Goal: Task Accomplishment & Management: Use online tool/utility

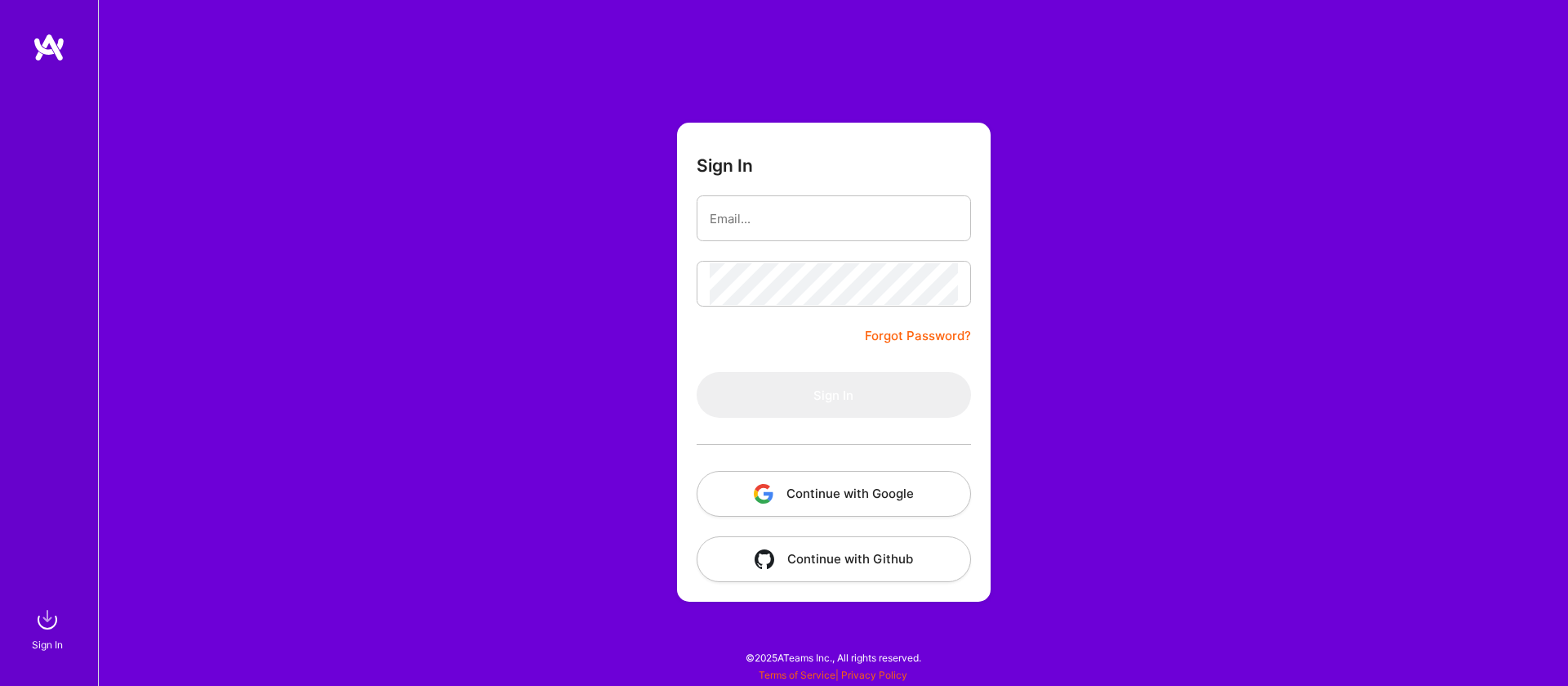
click at [832, 502] on button "Continue with Google" at bounding box center [834, 493] width 274 height 46
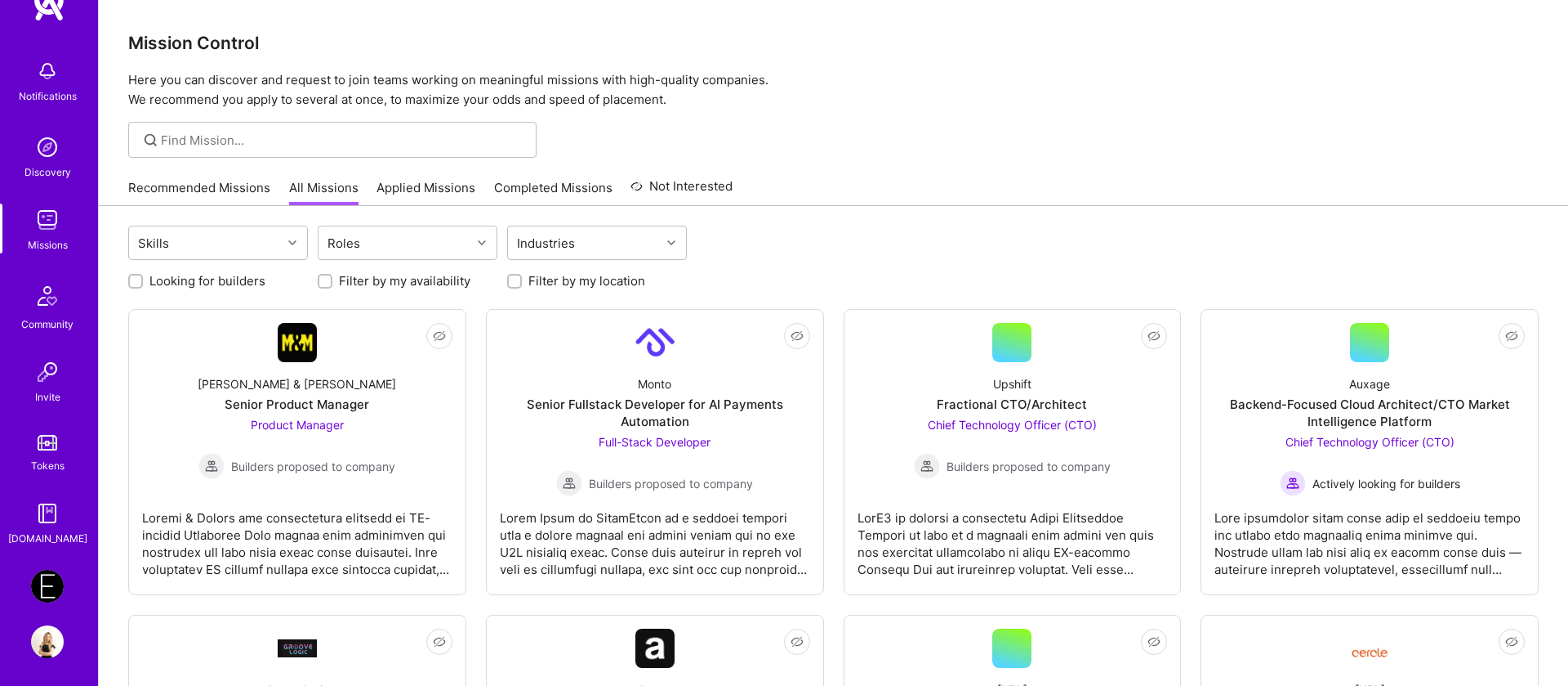
scroll to position [45, 0]
click at [436, 184] on link "Applied Missions" at bounding box center [426, 192] width 99 height 27
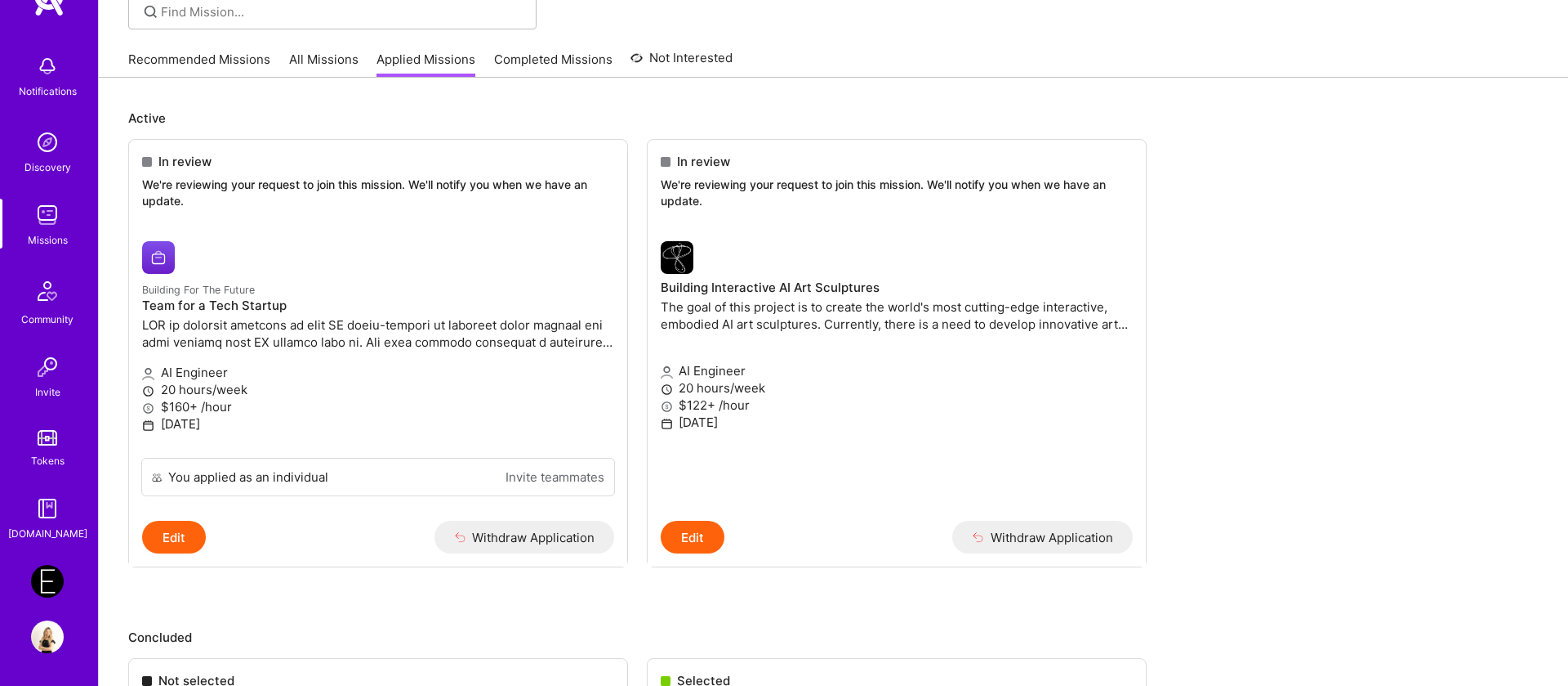
scroll to position [147, 0]
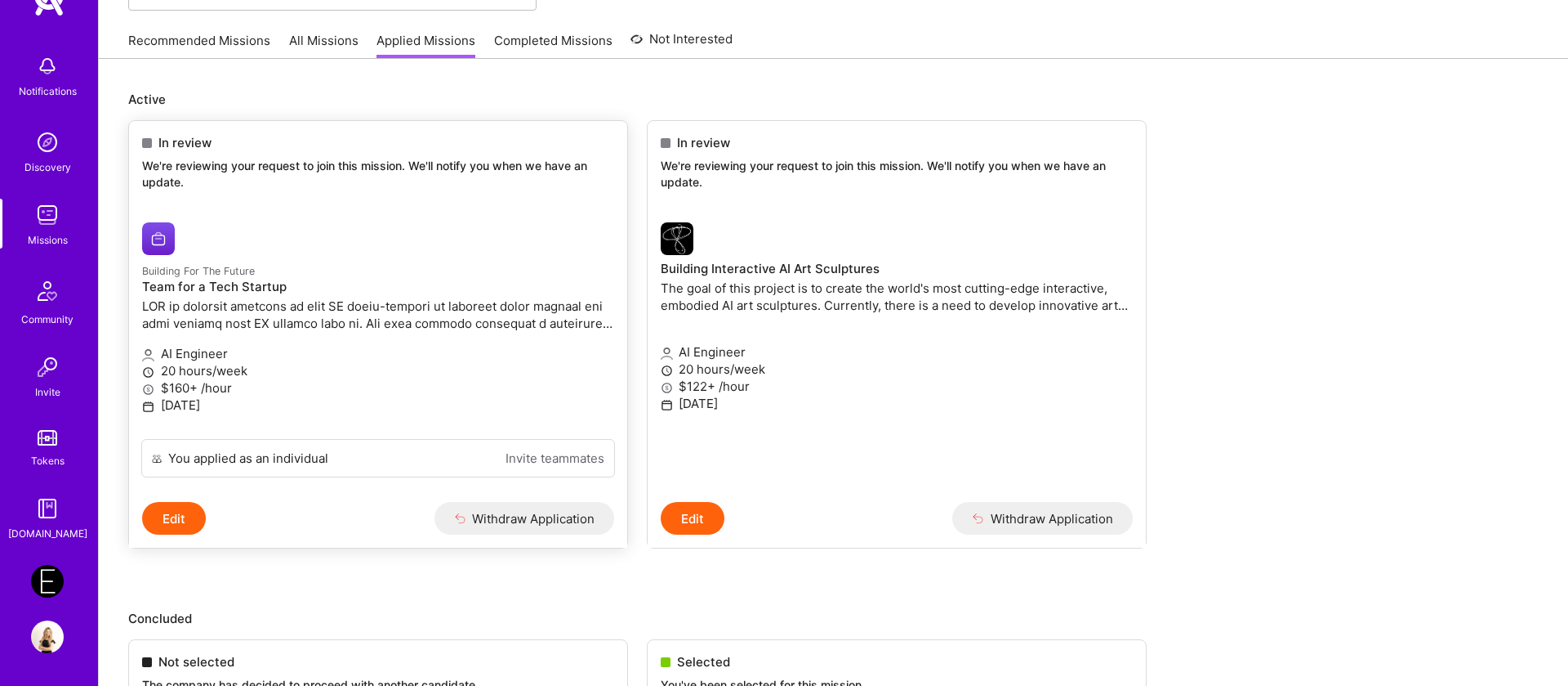
click at [214, 154] on div "In review We're reviewing your request to join this mission. We'll notify you w…" at bounding box center [378, 165] width 498 height 89
click at [243, 287] on h4 "Team for a Tech Startup" at bounding box center [378, 287] width 472 height 15
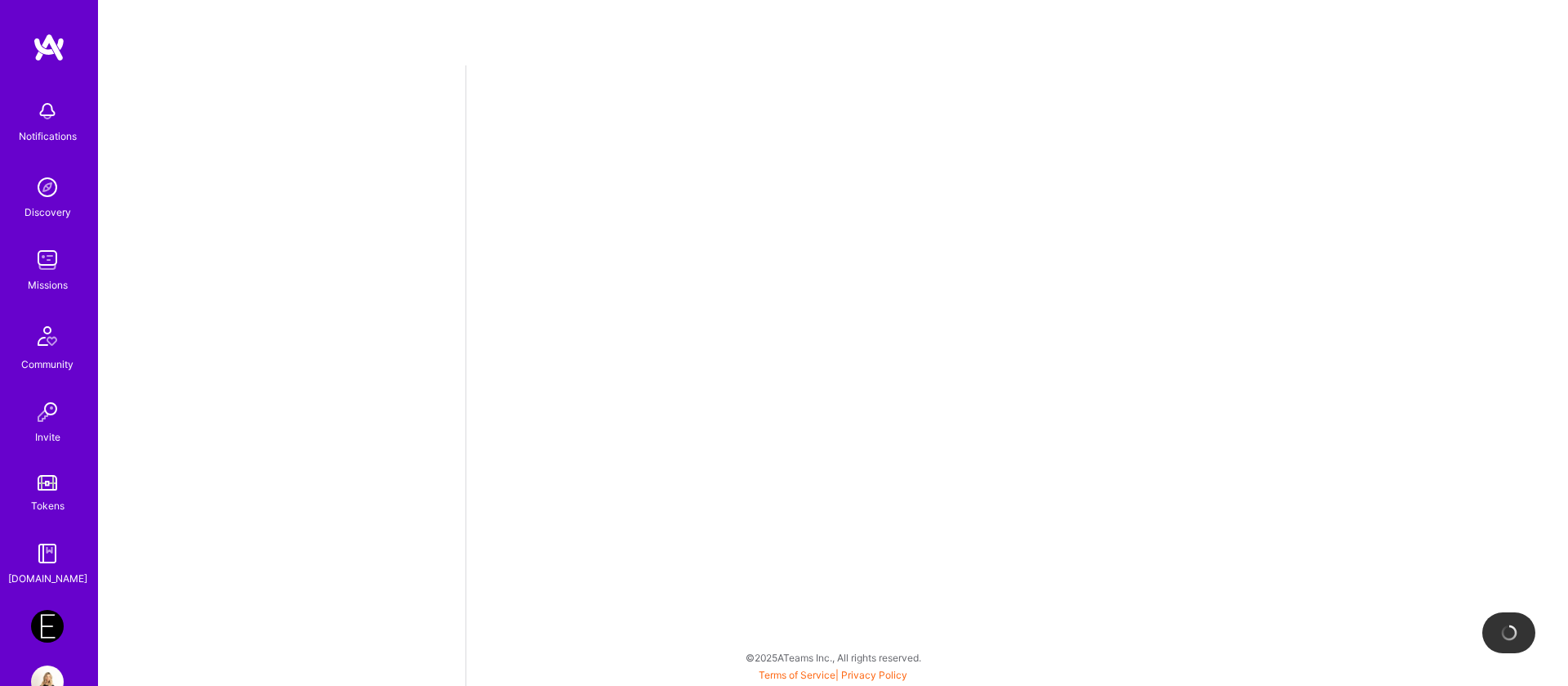
select select "IL"
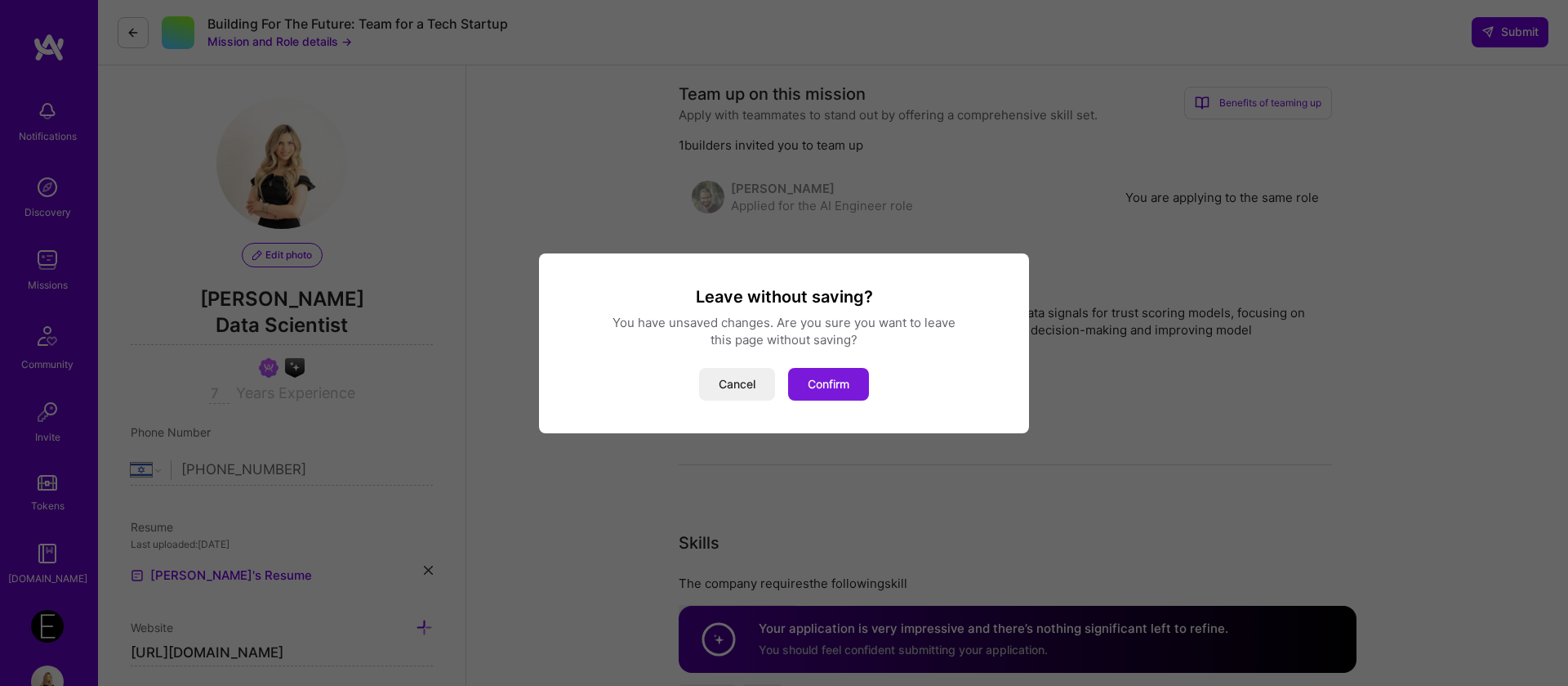
click at [817, 392] on button "Confirm" at bounding box center [828, 385] width 81 height 33
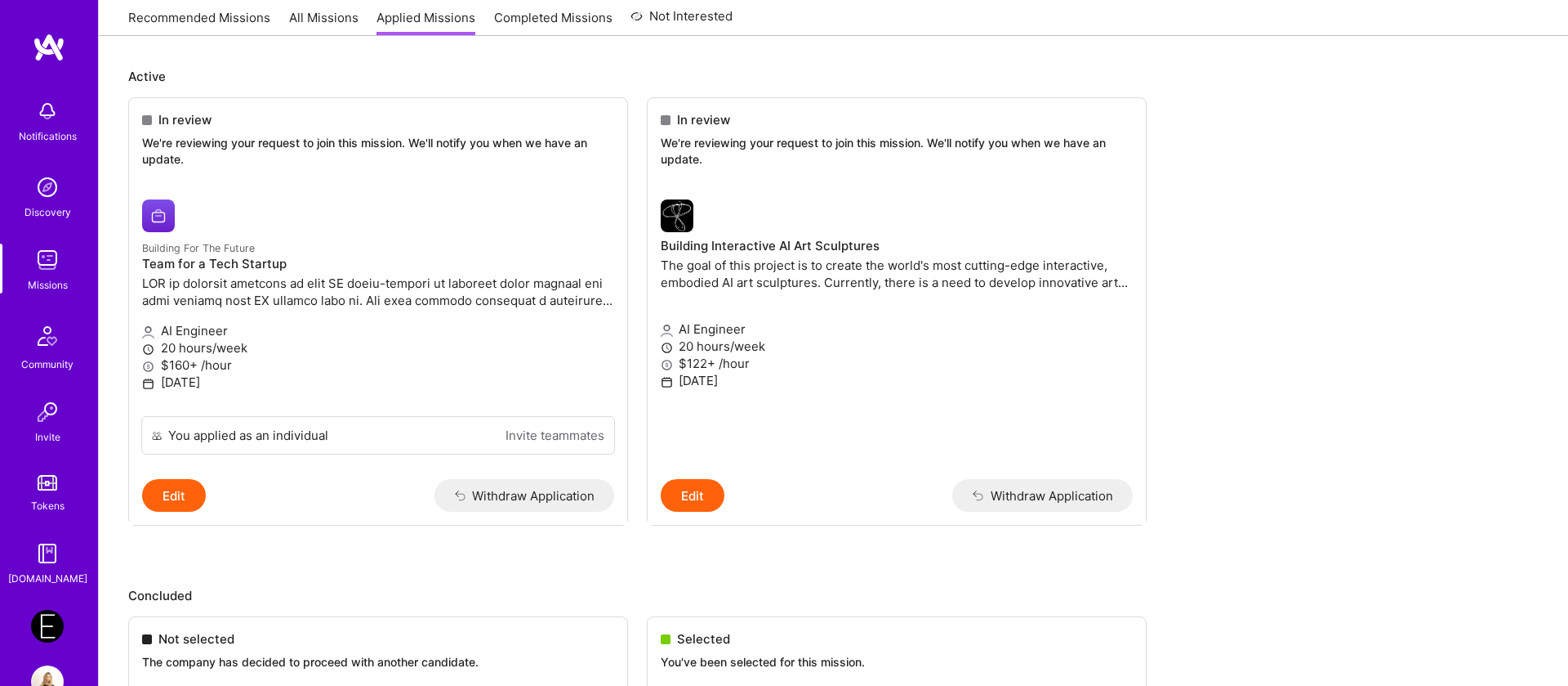
scroll to position [118, 0]
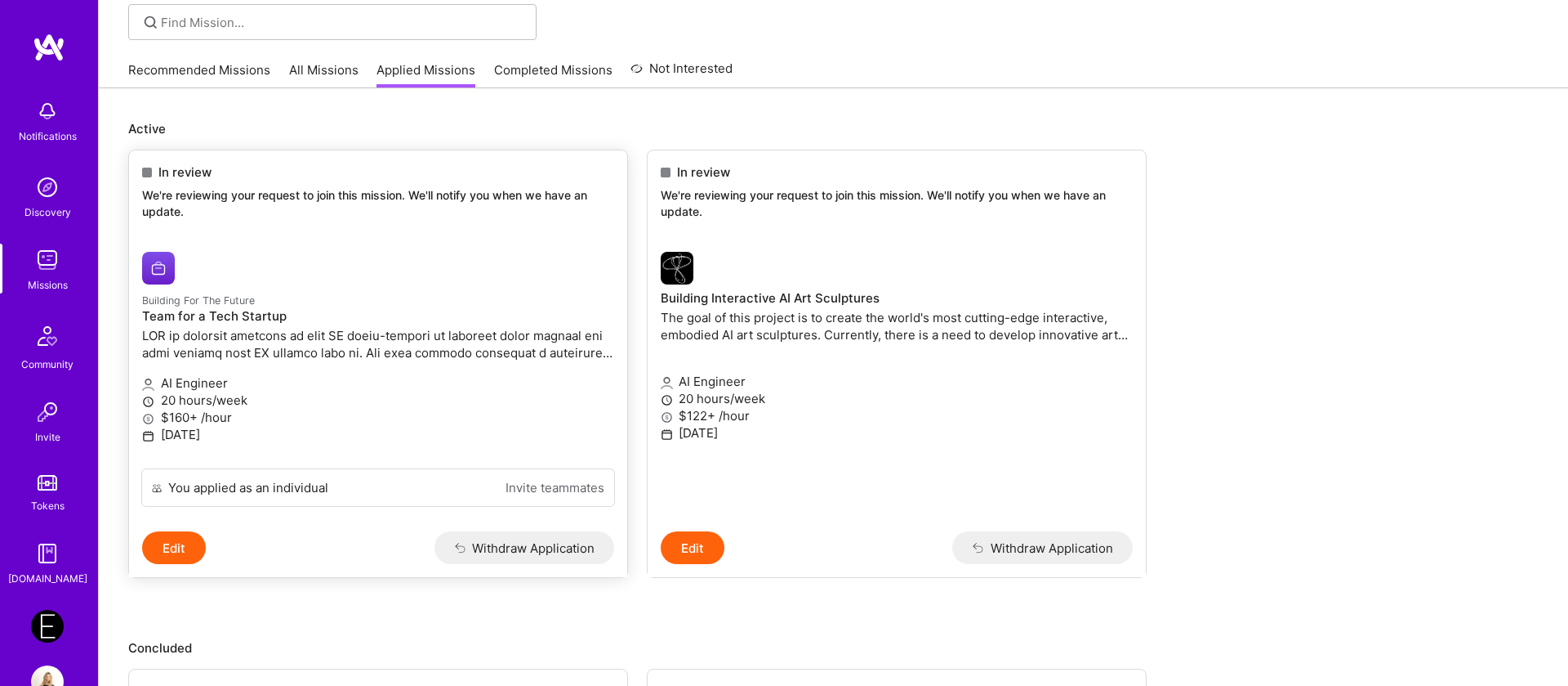
click at [212, 314] on h4 "Team for a Tech Startup" at bounding box center [378, 316] width 472 height 15
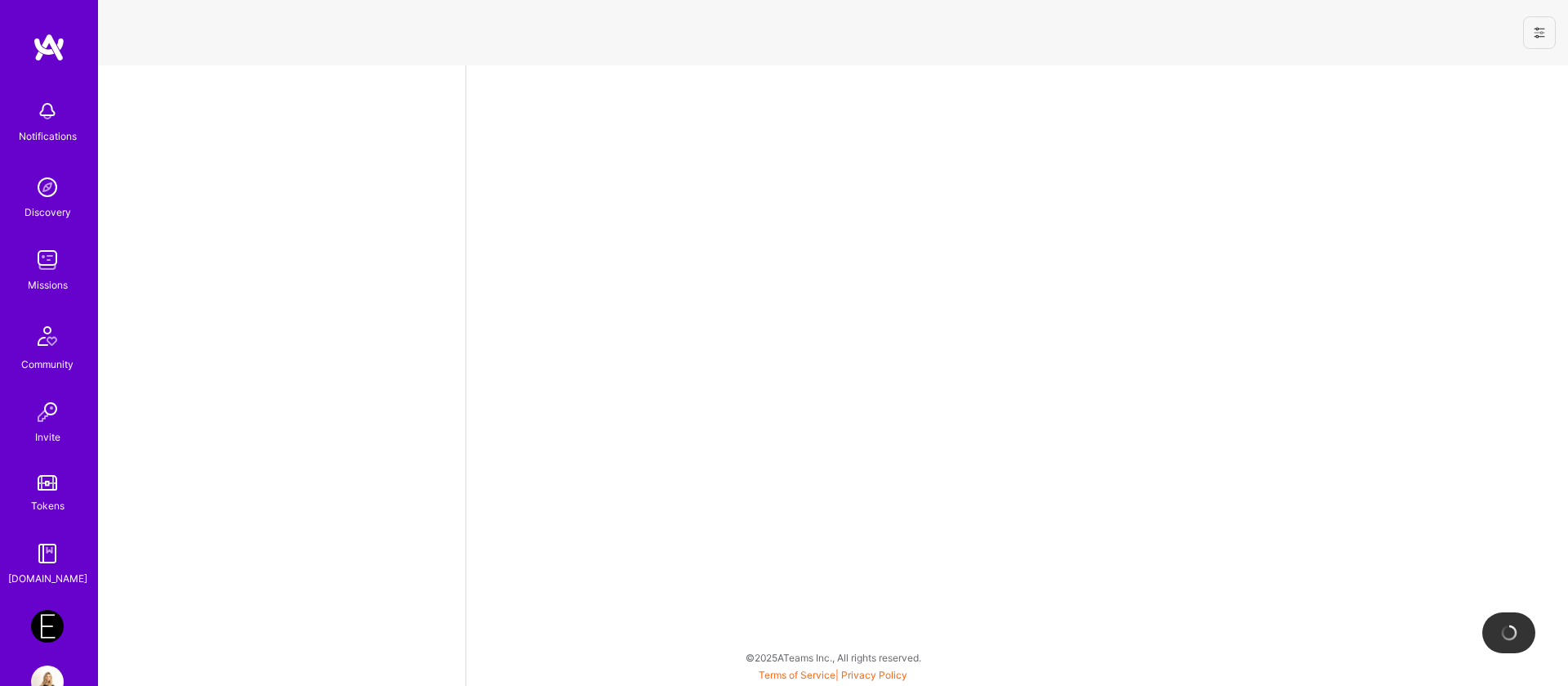
select select "IL"
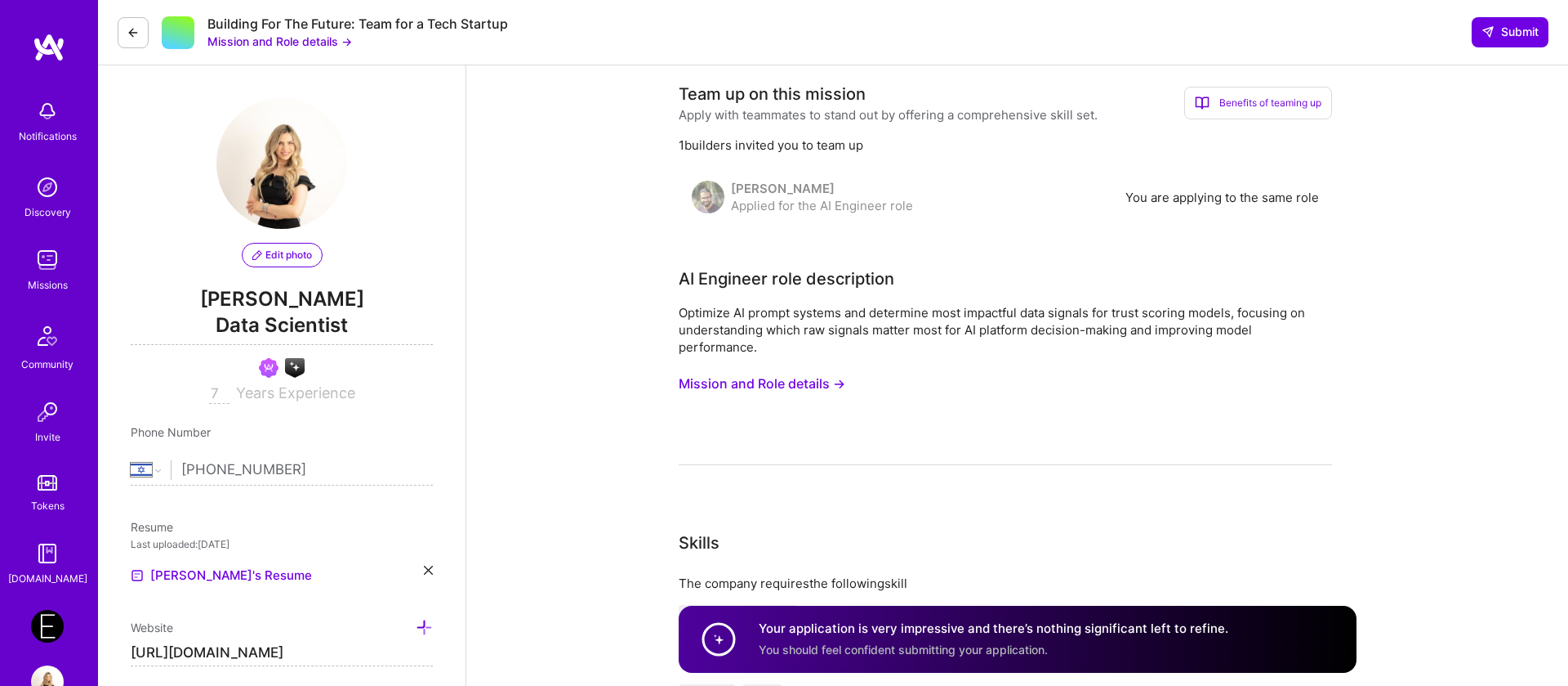
click at [755, 389] on button "Mission and Role details →" at bounding box center [762, 383] width 167 height 30
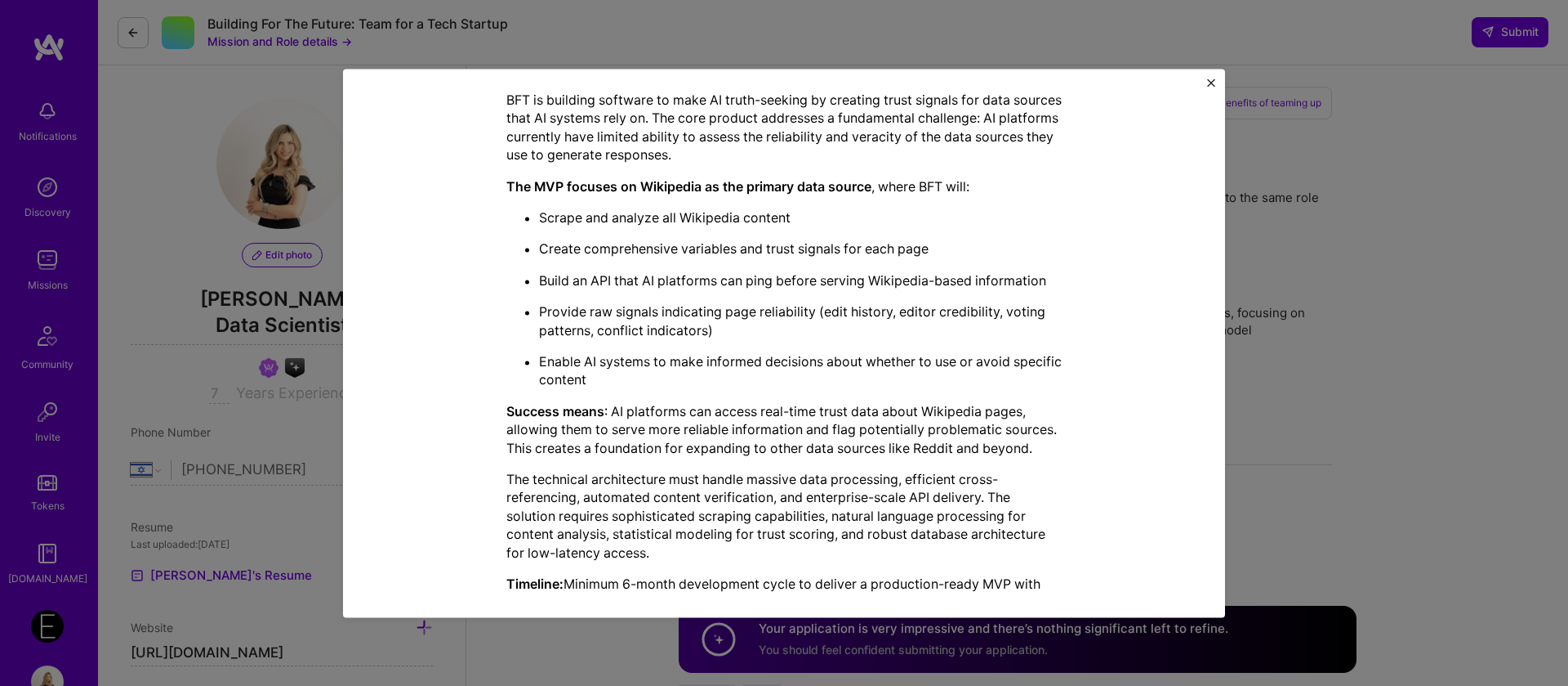
scroll to position [406, 0]
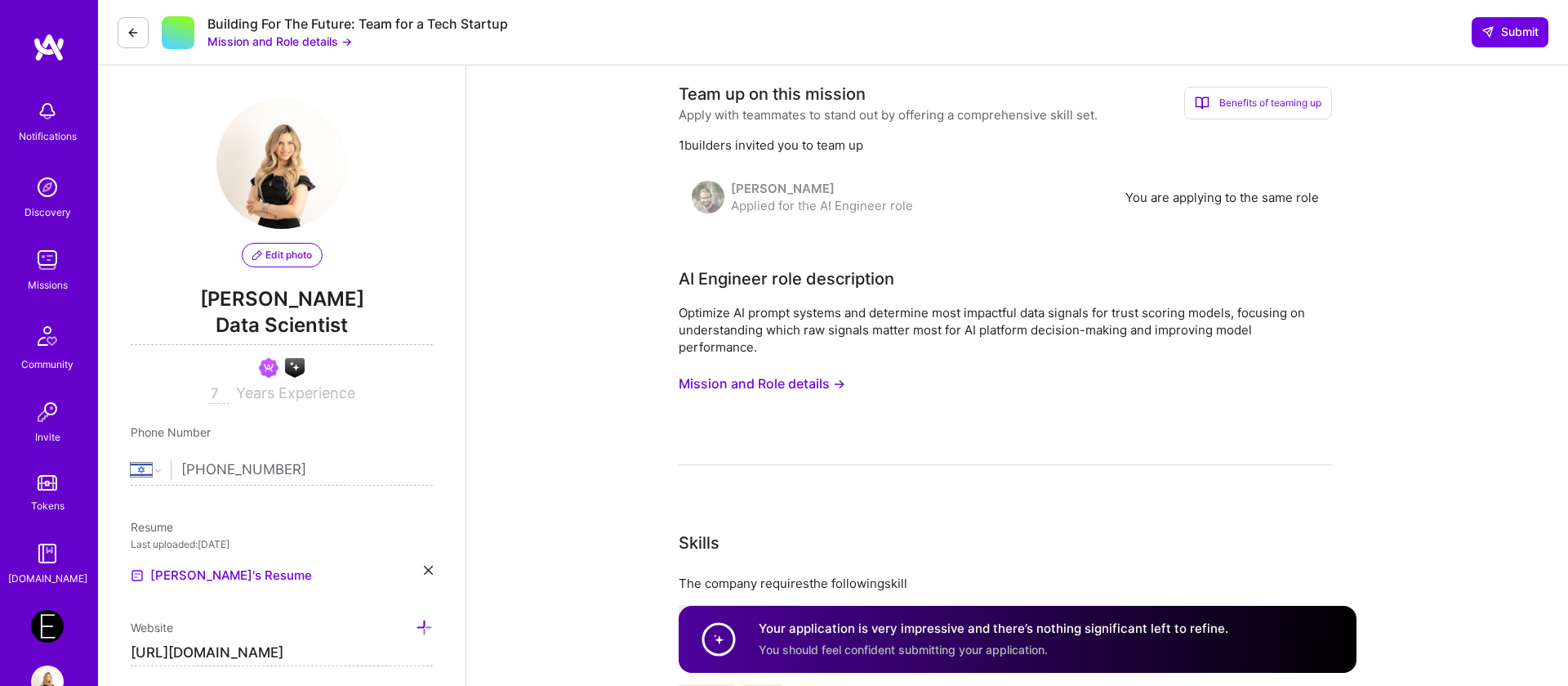
click at [285, 48] on button "Mission and Role details →" at bounding box center [279, 42] width 145 height 17
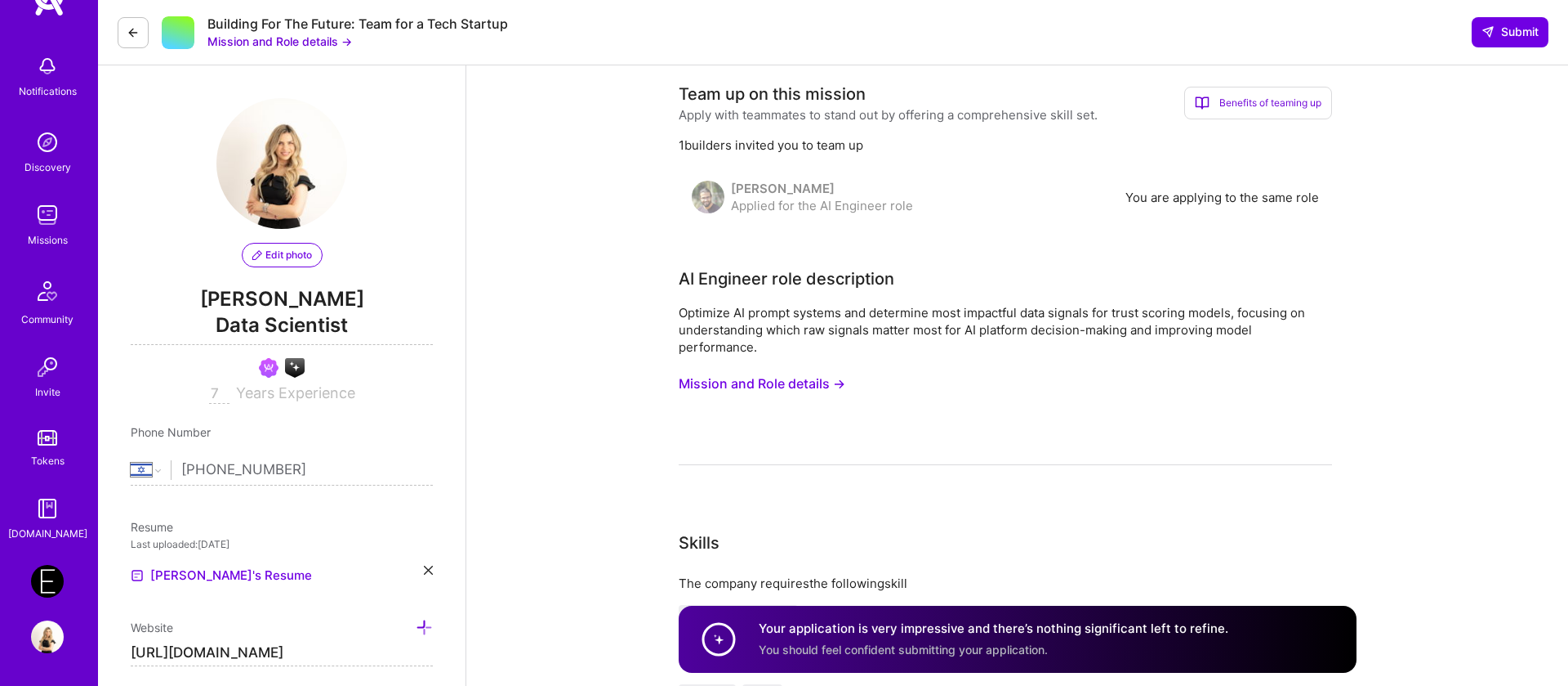
click at [24, 217] on link "Missions" at bounding box center [47, 223] width 102 height 49
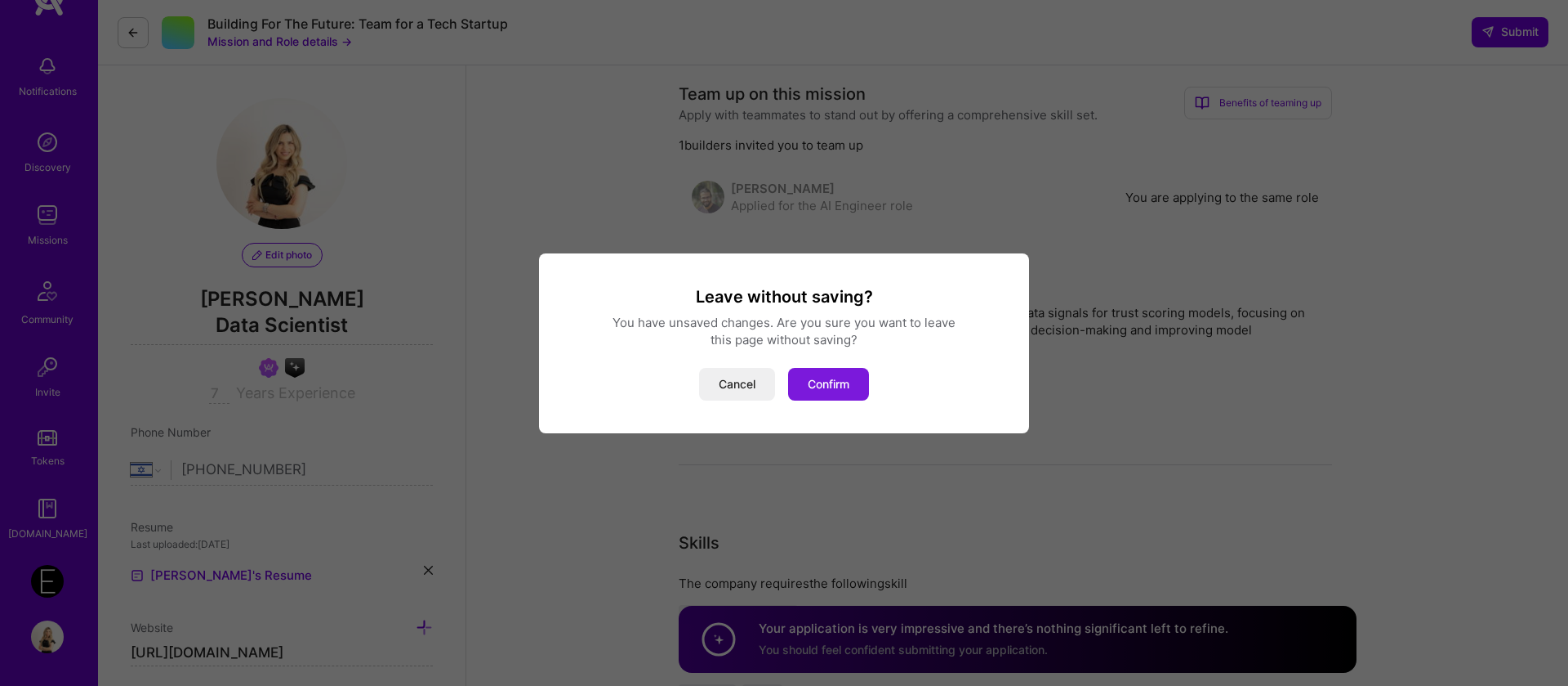
click at [814, 384] on button "Confirm" at bounding box center [828, 385] width 81 height 33
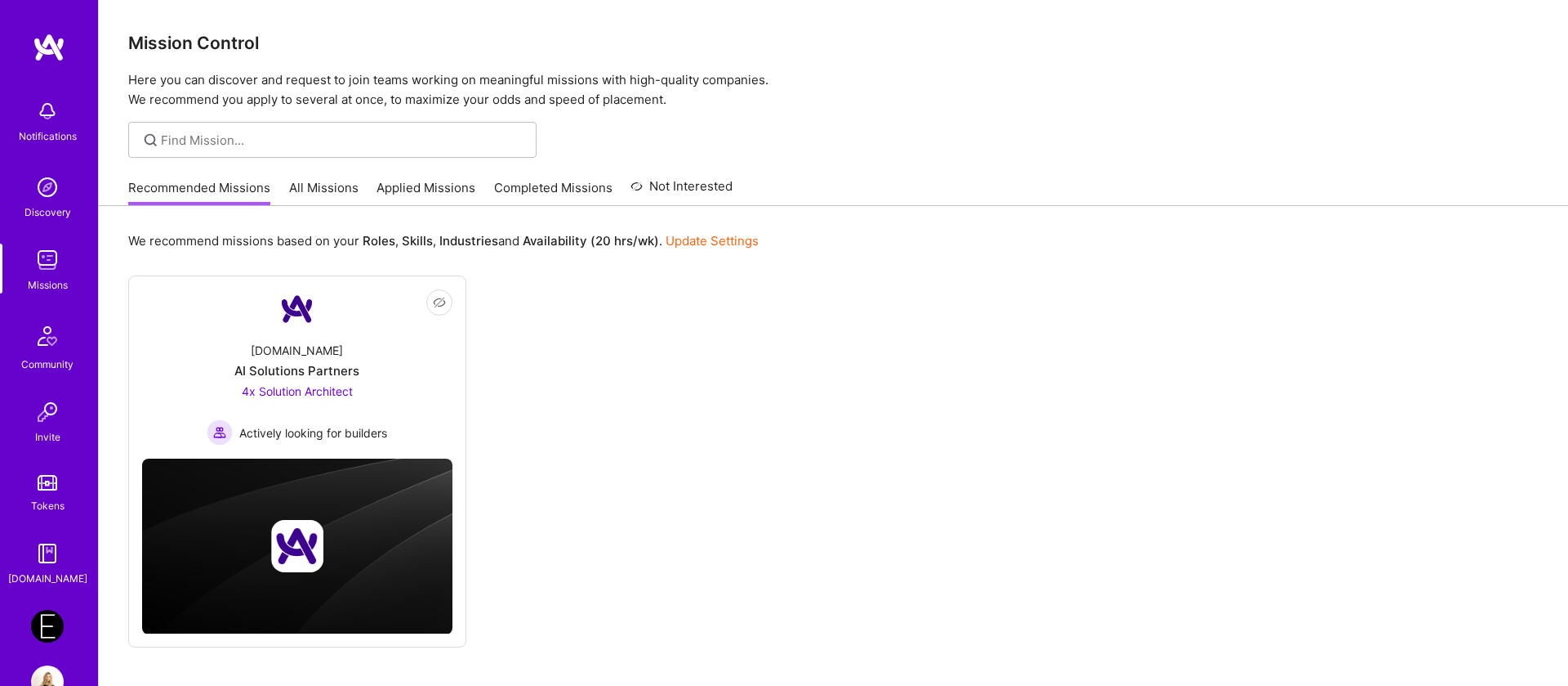
click at [372, 184] on div "Recommended Missions All Missions Applied Missions Completed Missions Not Inter…" at bounding box center [430, 188] width 604 height 35
click at [303, 201] on link "All Missions" at bounding box center [324, 192] width 69 height 27
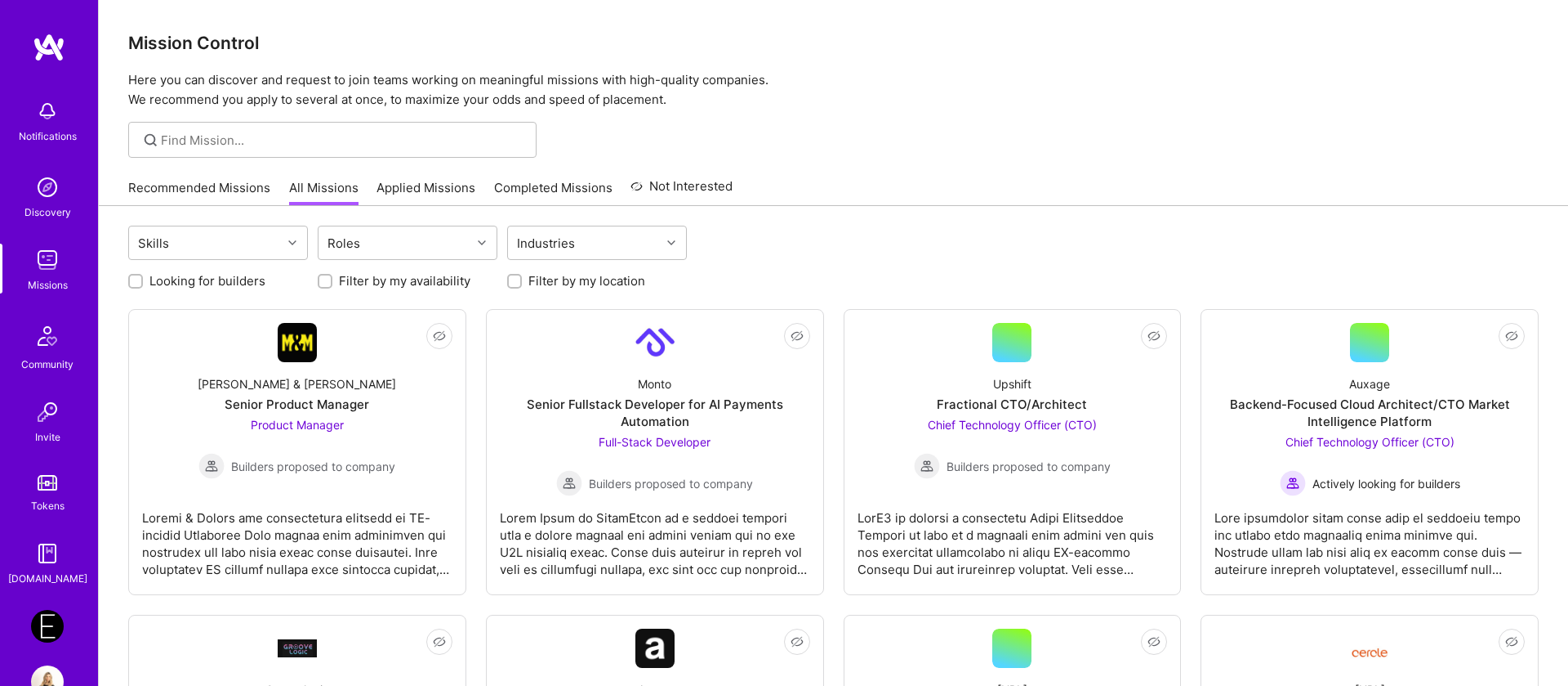
click at [182, 195] on link "Recommended Missions" at bounding box center [200, 192] width 142 height 27
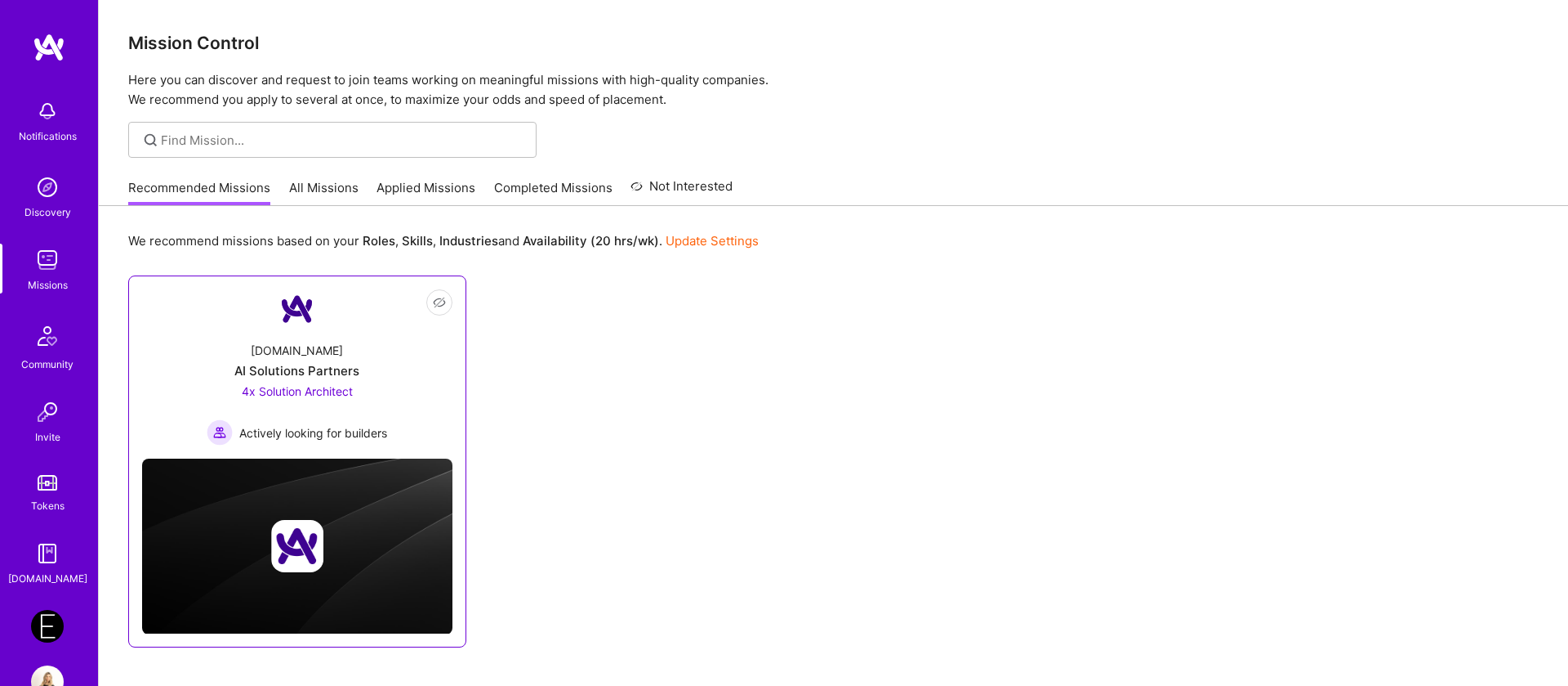
click at [338, 391] on span "4x Solution Architect" at bounding box center [298, 391] width 111 height 14
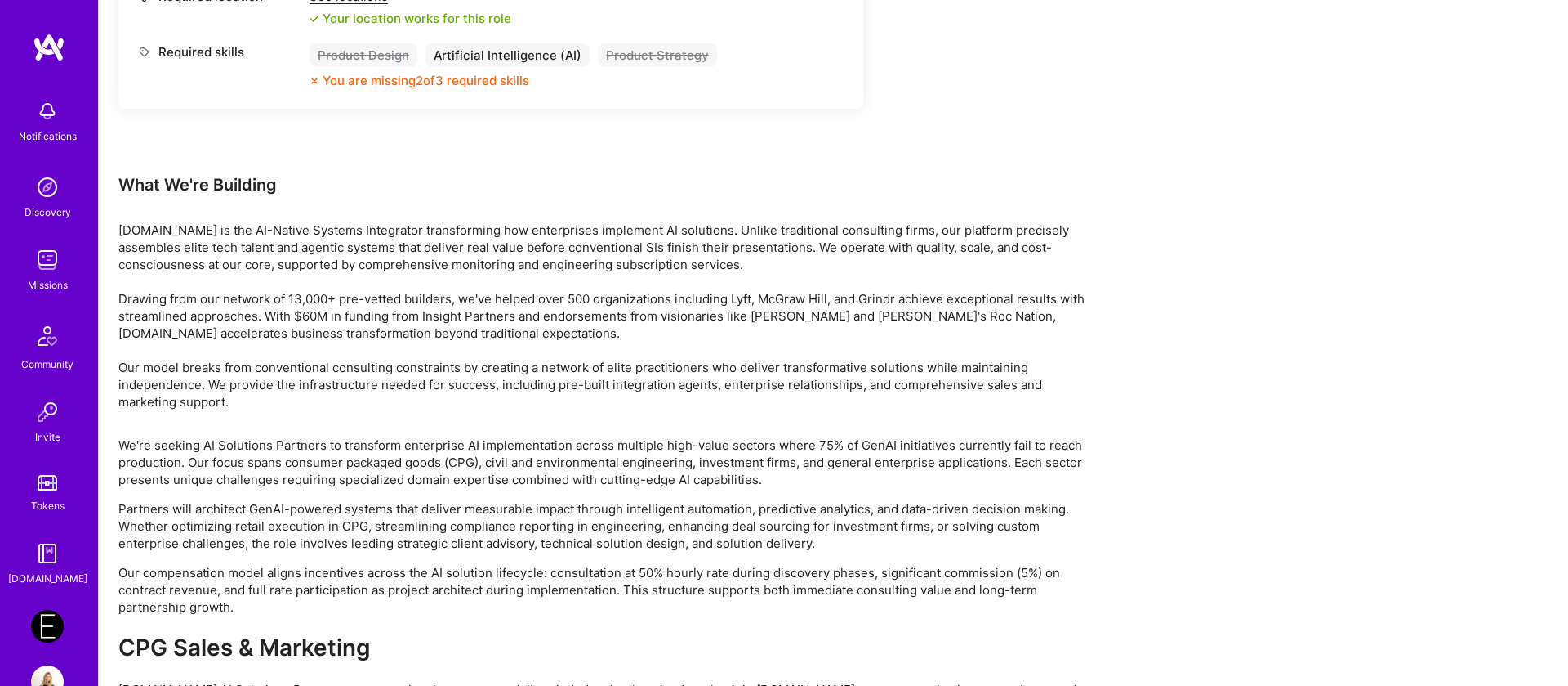
scroll to position [2614, 0]
click at [39, 499] on div "Tokens" at bounding box center [48, 505] width 34 height 17
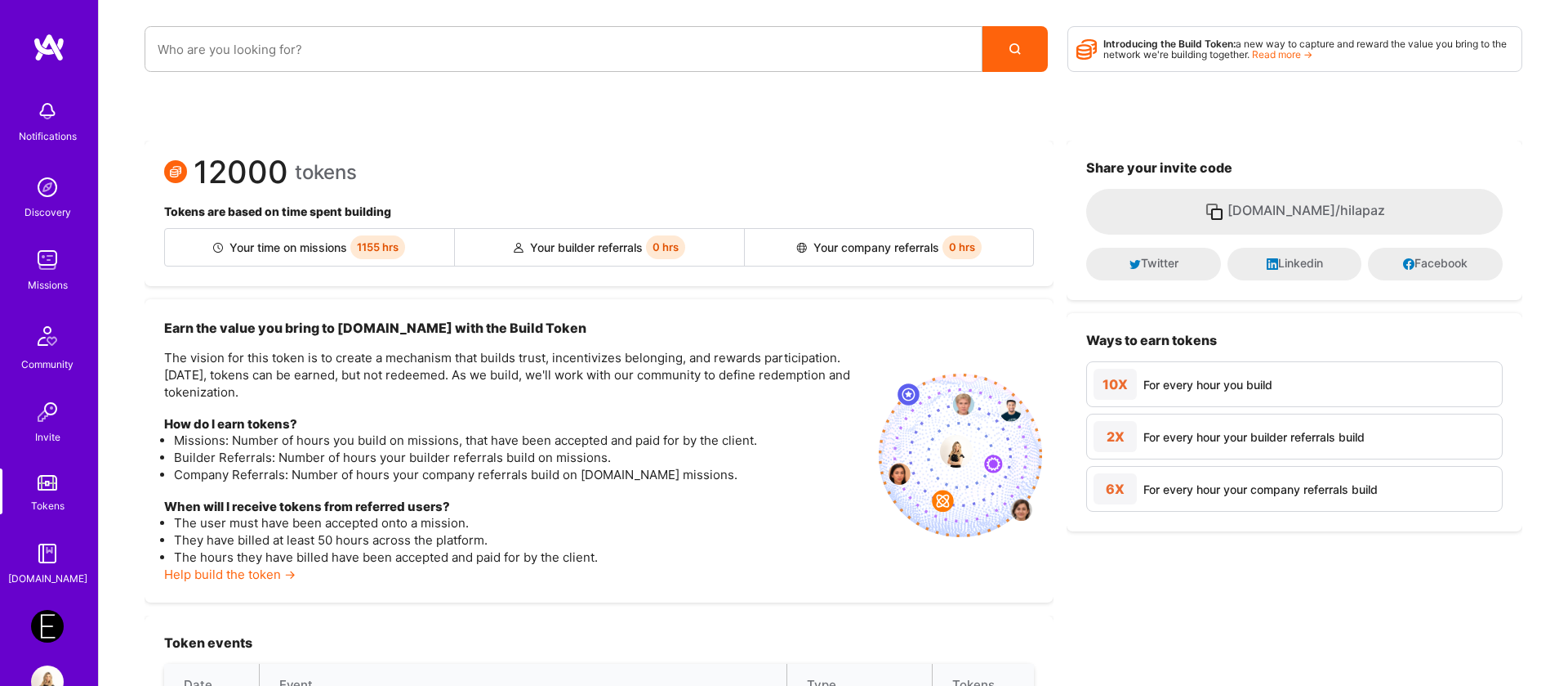
click at [53, 286] on div "Missions" at bounding box center [48, 285] width 40 height 17
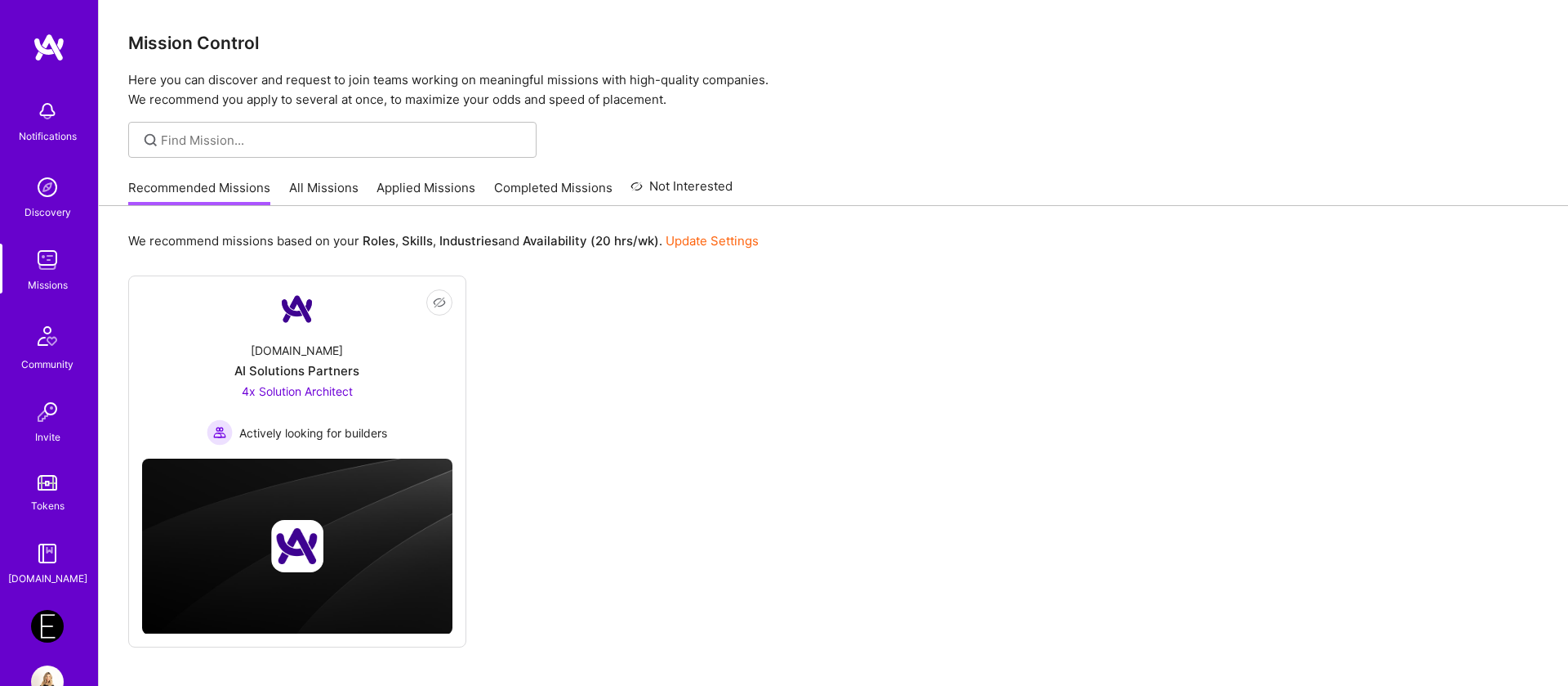
click at [415, 203] on link "Applied Missions" at bounding box center [426, 192] width 99 height 27
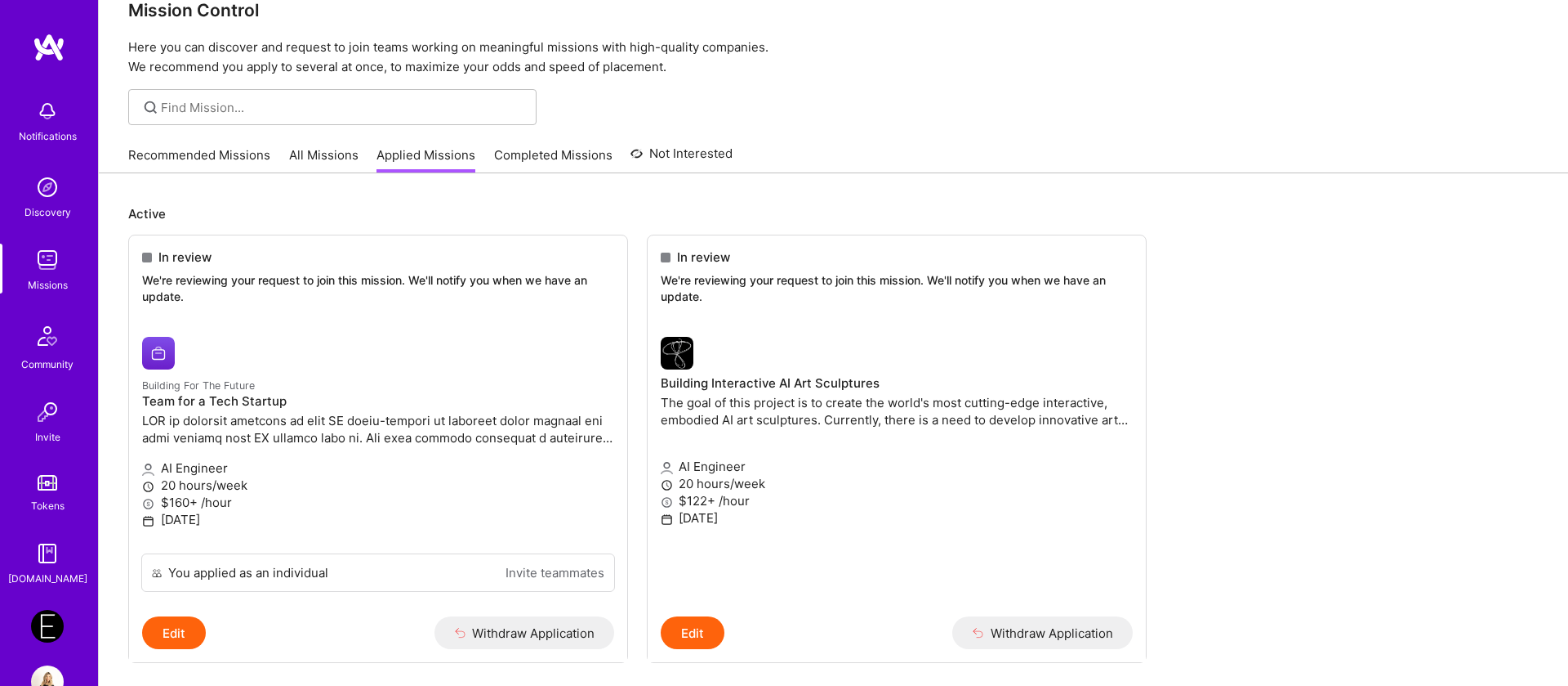
scroll to position [40, 0]
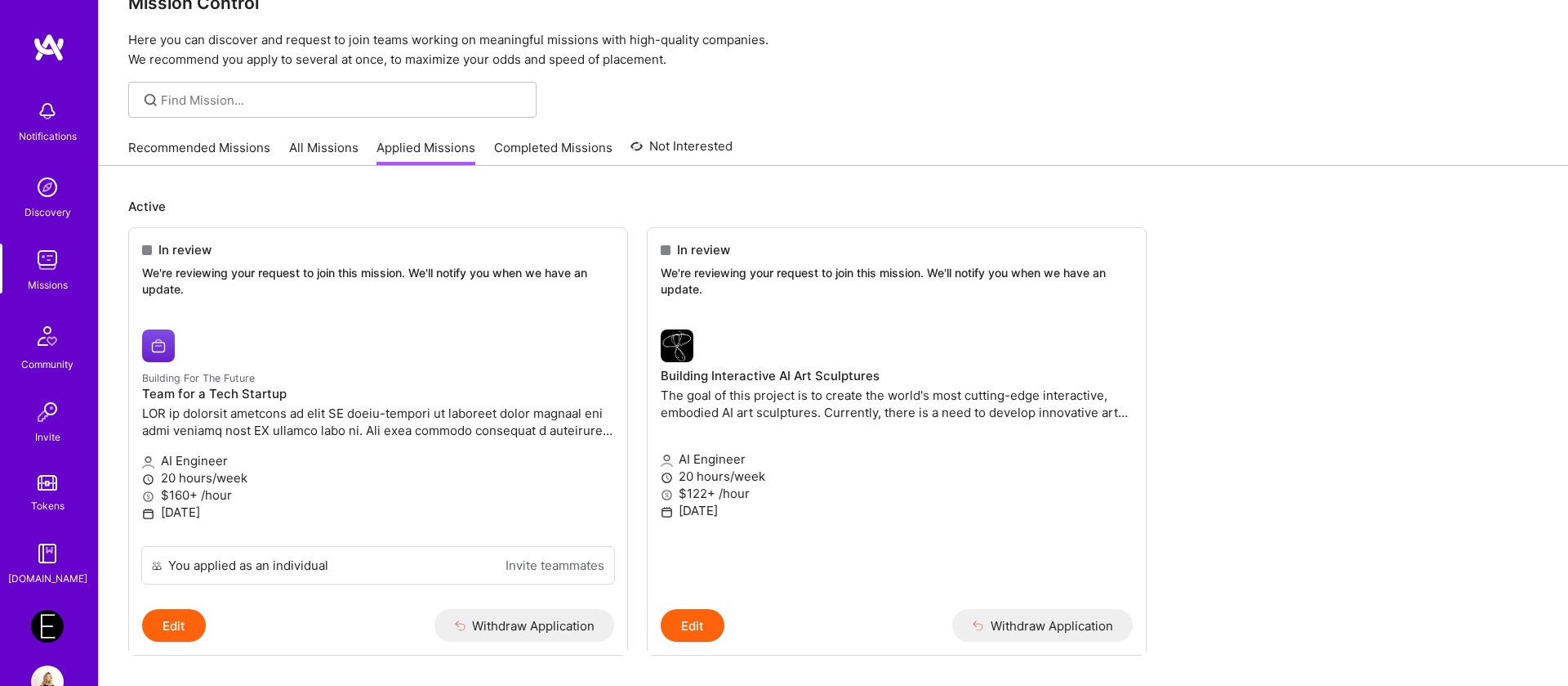
click at [47, 623] on img at bounding box center [48, 626] width 33 height 33
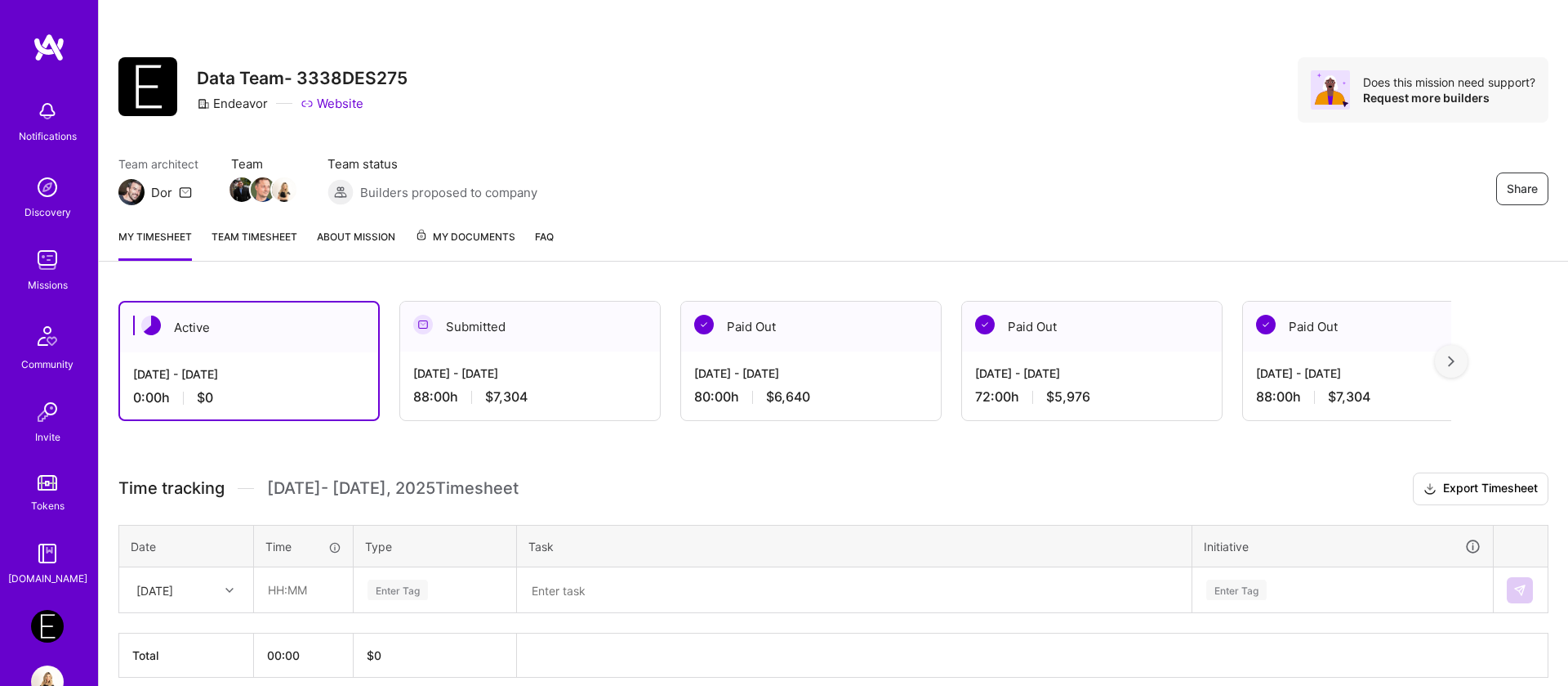
scroll to position [72, 0]
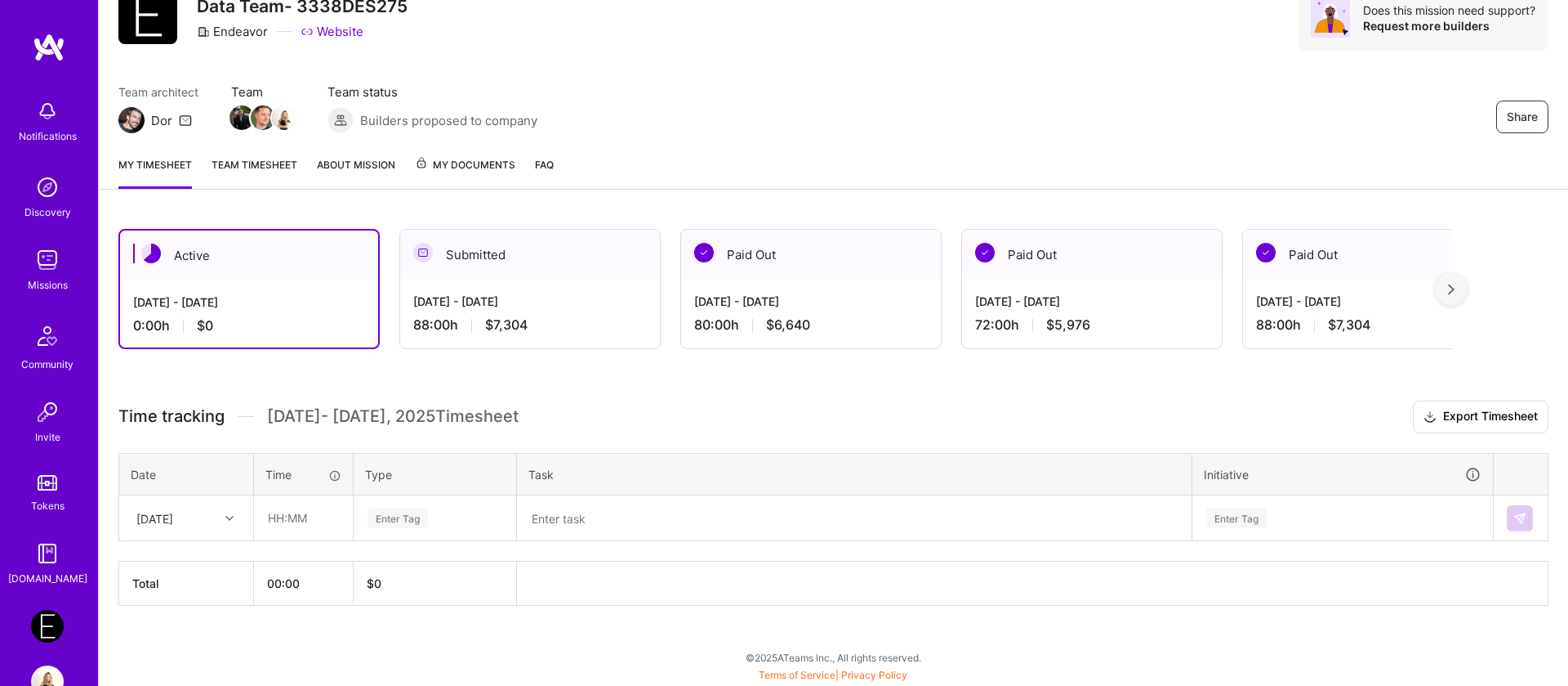
click at [187, 528] on div "[DATE]" at bounding box center [174, 518] width 90 height 27
click at [167, 573] on div "[DATE]" at bounding box center [186, 564] width 132 height 30
click at [296, 527] on input "text" at bounding box center [304, 518] width 97 height 43
type input "08:00"
click at [392, 517] on div "Enter Tag" at bounding box center [398, 518] width 61 height 25
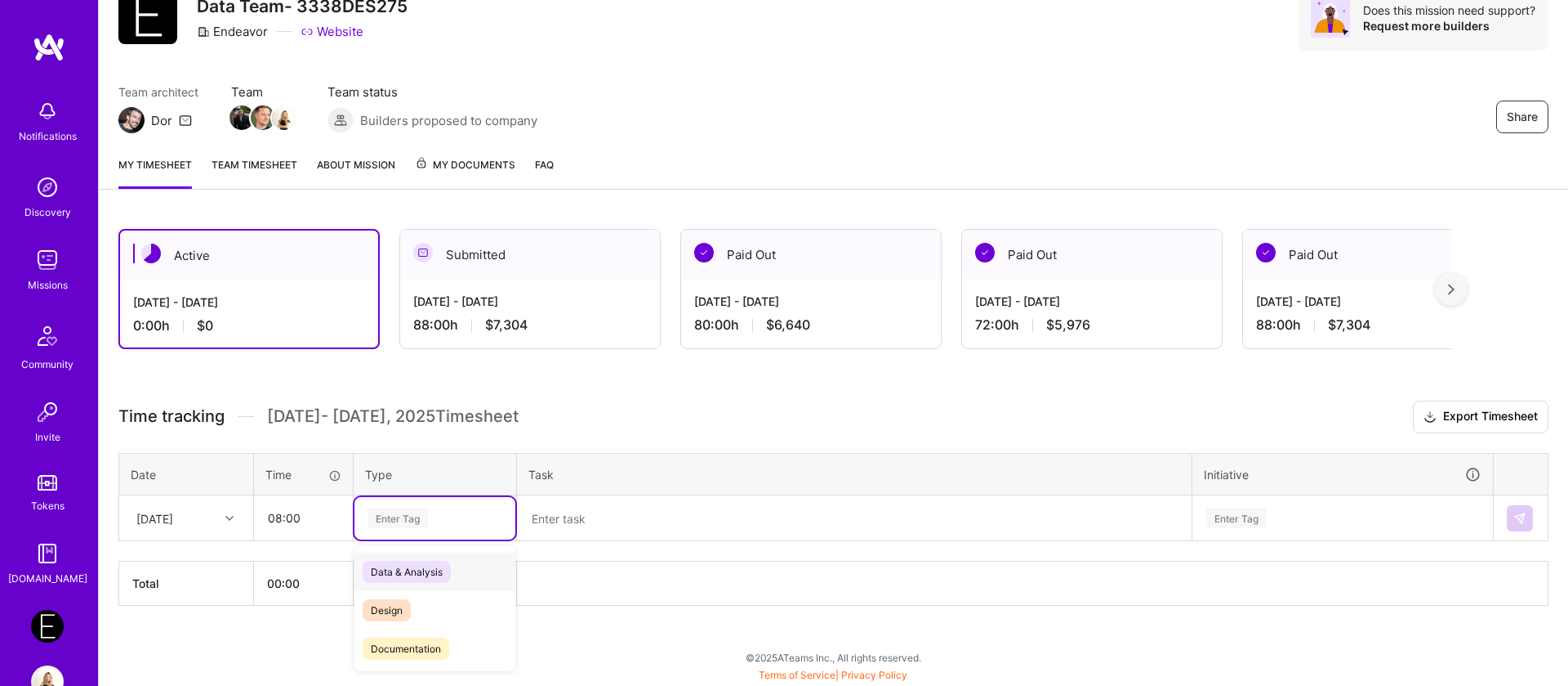
click at [401, 571] on span "Data & Analysis" at bounding box center [407, 571] width 89 height 22
click at [576, 524] on textarea at bounding box center [855, 518] width 672 height 43
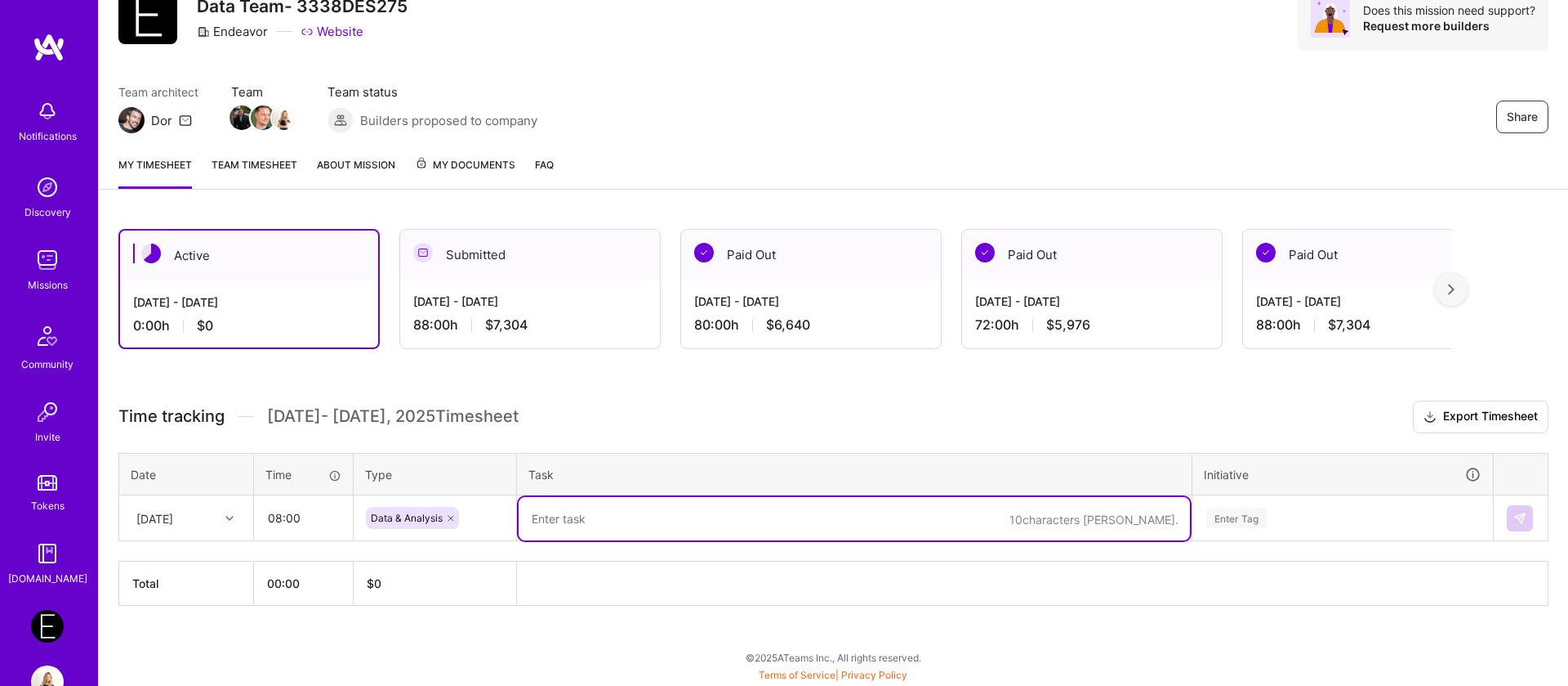
paste textarea "[DBT] - Add historical Recommendations Acceptance Rate"
click at [535, 521] on textarea "[DBT] - Add historical Recommendations Acceptance Rate" at bounding box center [855, 518] width 672 height 43
type textarea "CDP 8741 [DBT] - Add historical Recommendations Acceptance Rate"
click at [1230, 521] on div "Enter Tag" at bounding box center [1342, 518] width 299 height 43
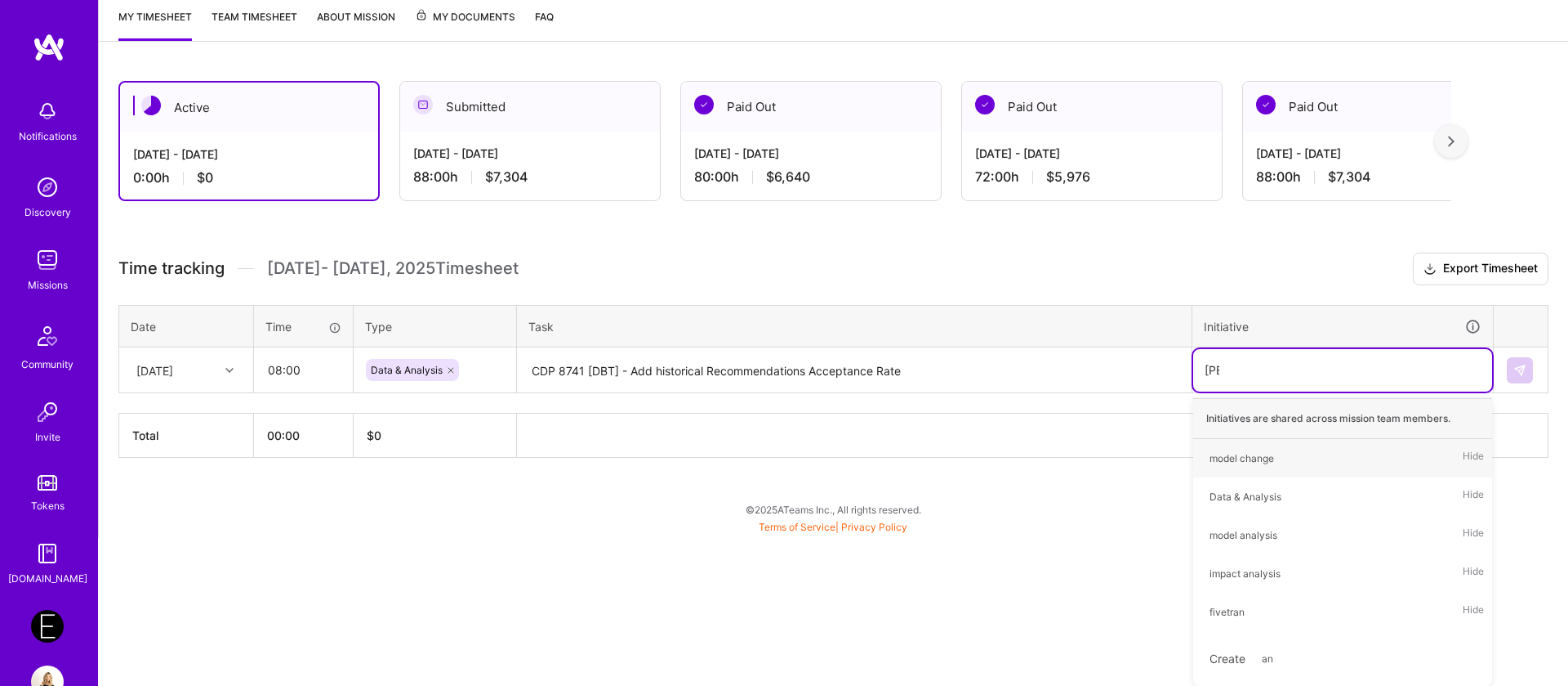
scroll to position [143, 0]
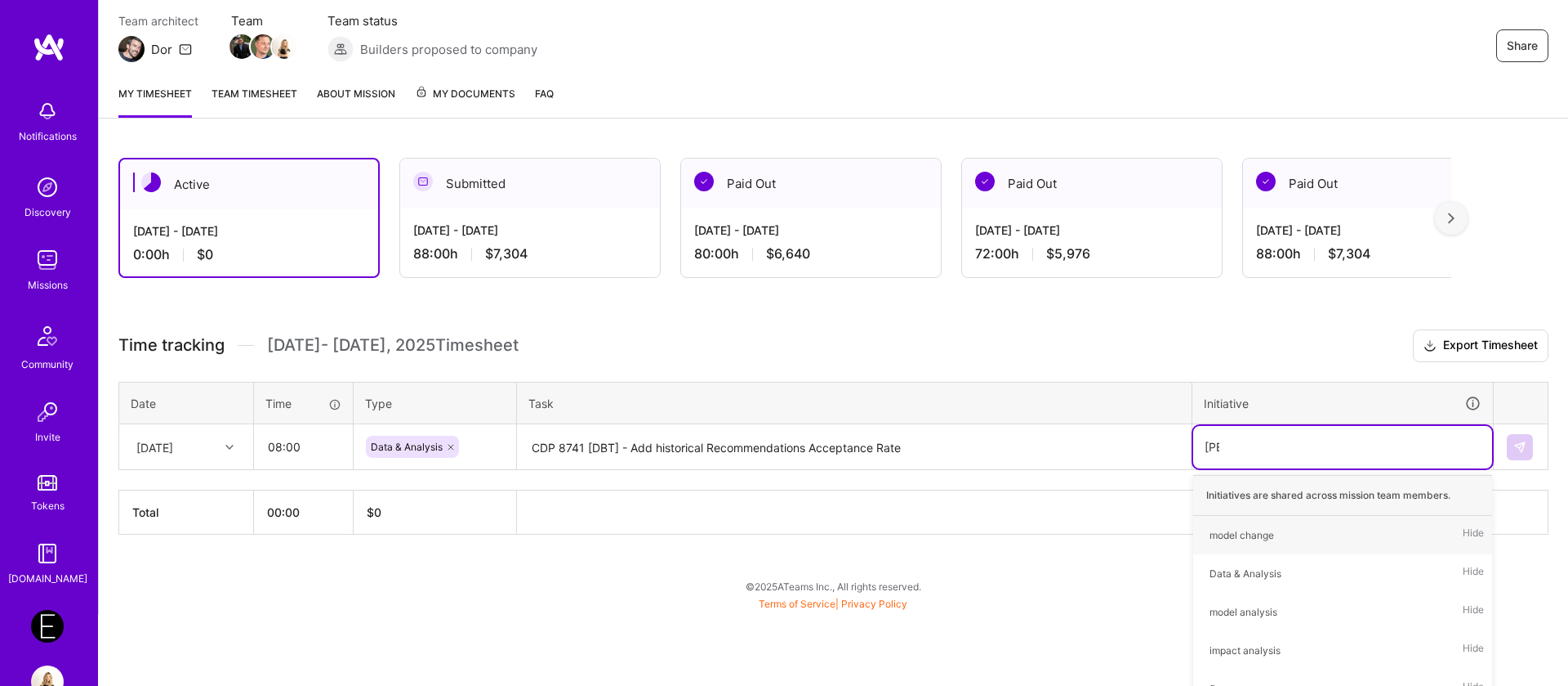
type input "anal"
click at [1235, 538] on div "Data & Analysis" at bounding box center [1245, 535] width 72 height 17
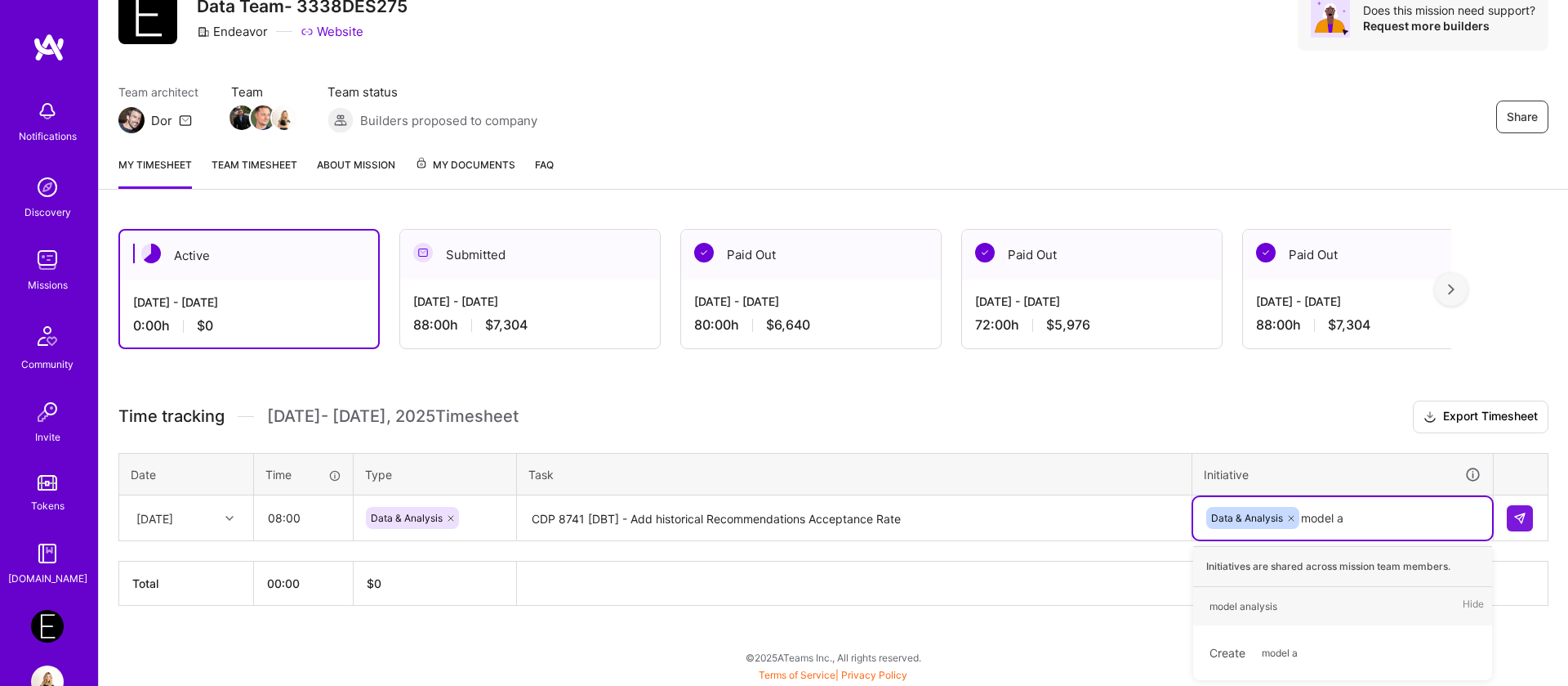
scroll to position [72, 0]
type input "model an"
click at [1255, 606] on div "model analysis" at bounding box center [1243, 606] width 68 height 17
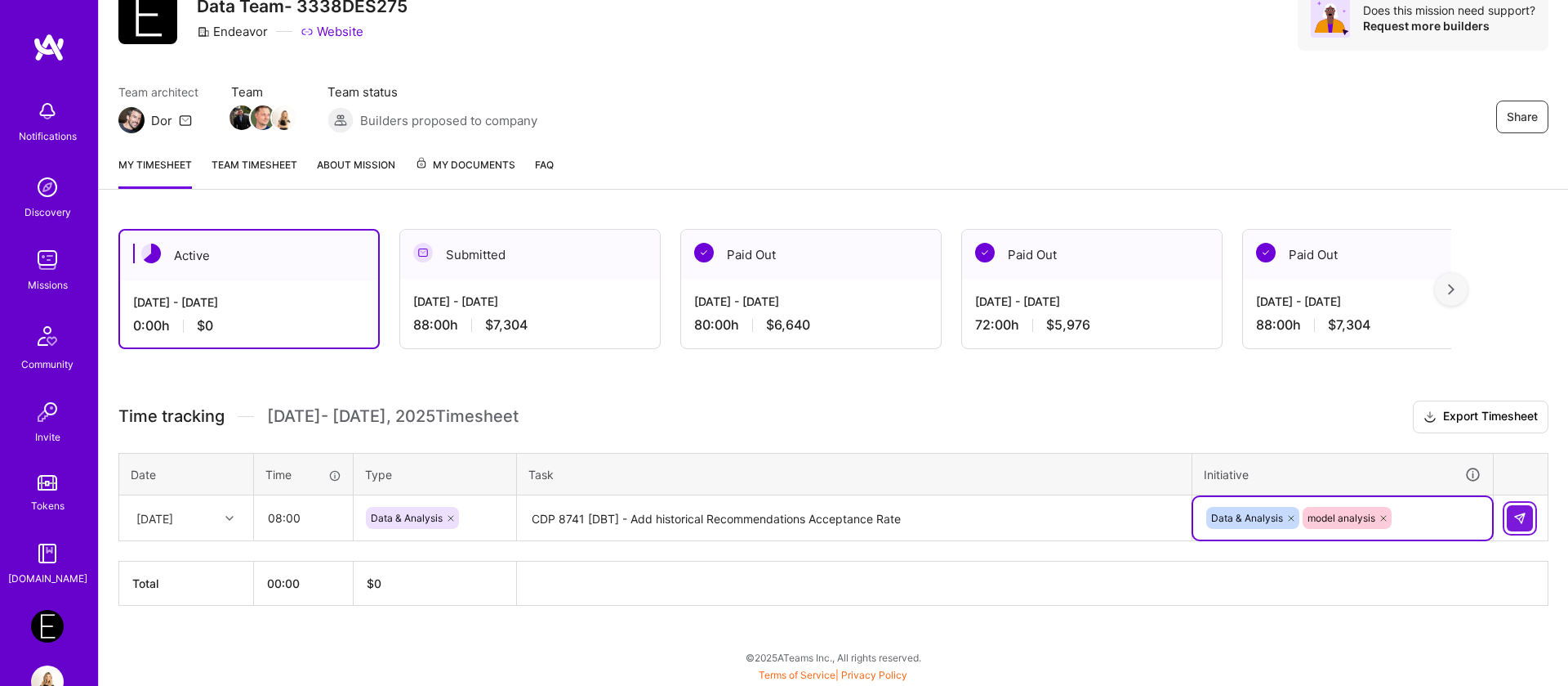
click at [1529, 521] on button at bounding box center [1519, 518] width 26 height 26
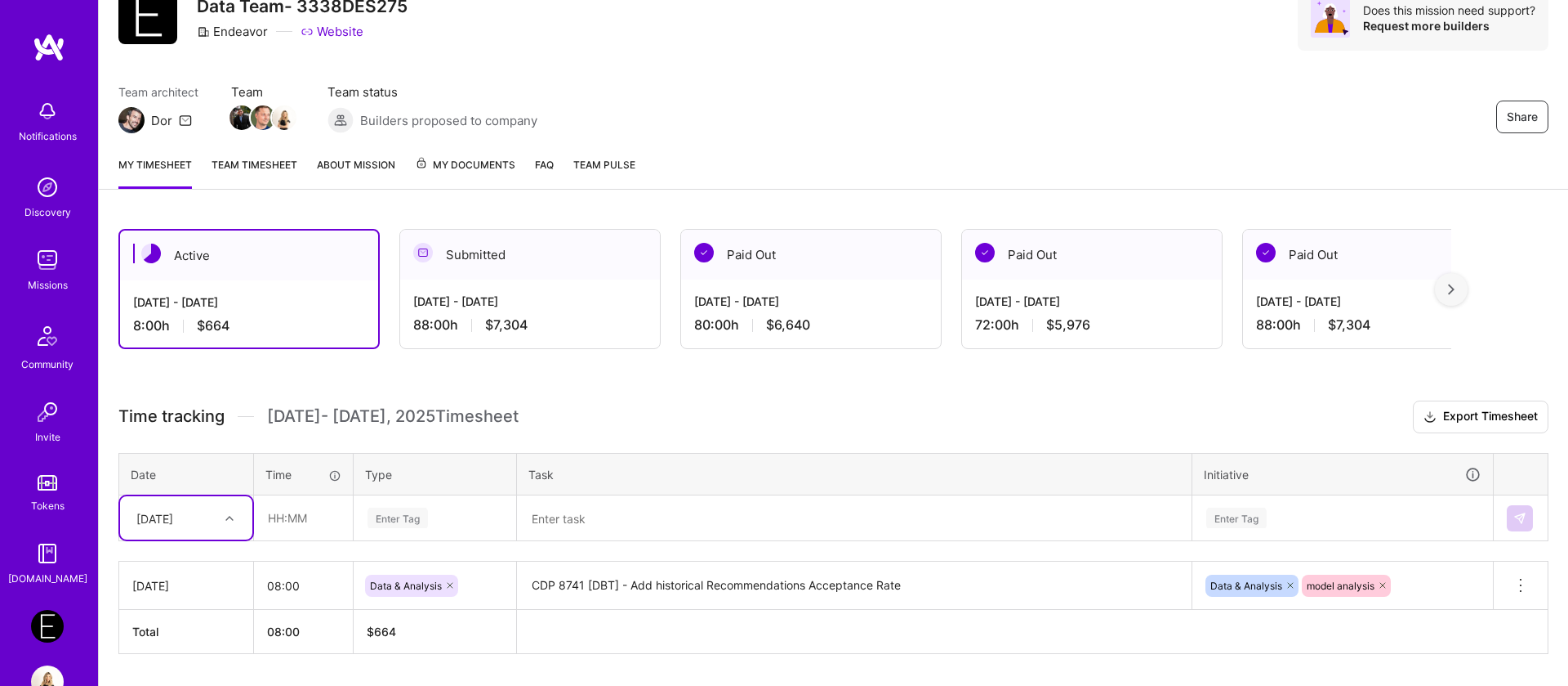
scroll to position [120, 0]
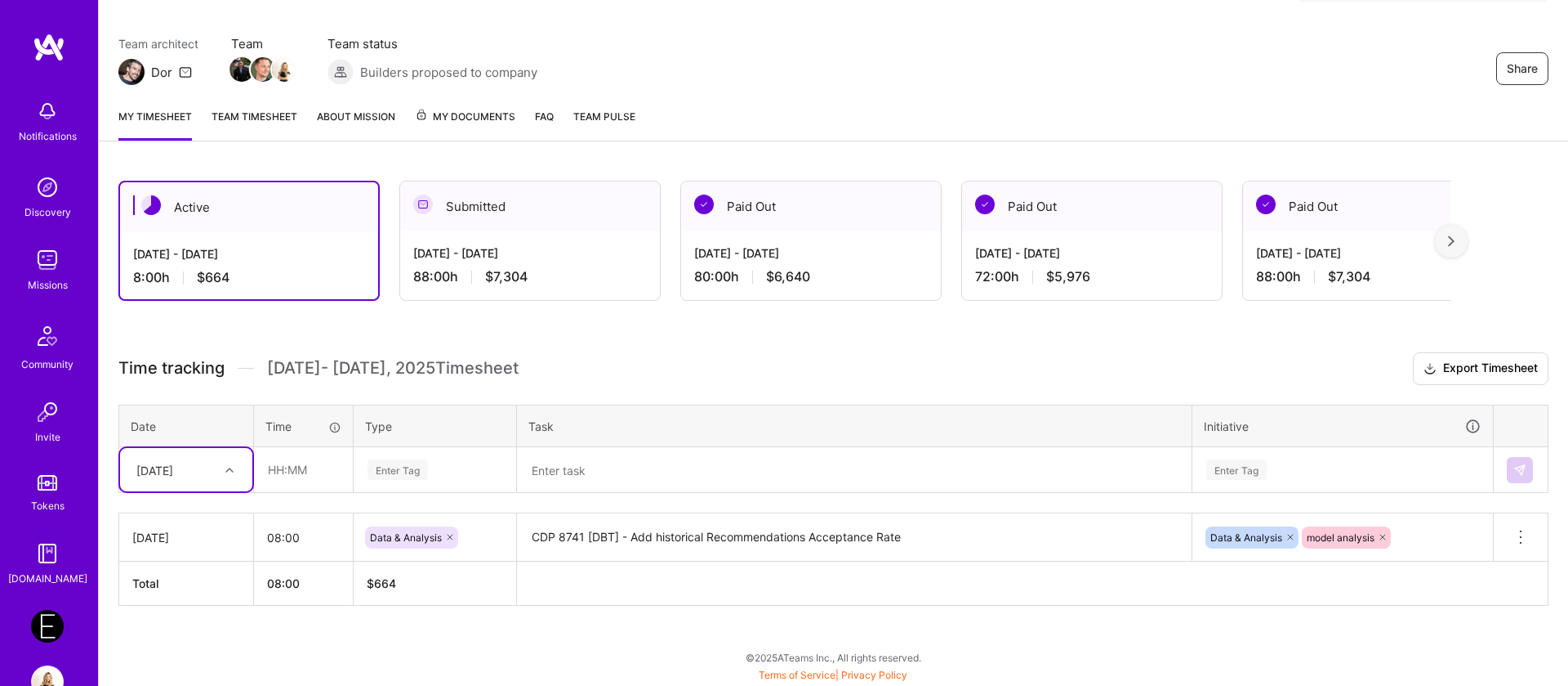
click at [167, 461] on div "[DATE]" at bounding box center [154, 470] width 36 height 17
click at [192, 521] on div "[DATE]" at bounding box center [186, 516] width 132 height 30
click at [278, 464] on input "text" at bounding box center [304, 470] width 97 height 43
type input "08:00"
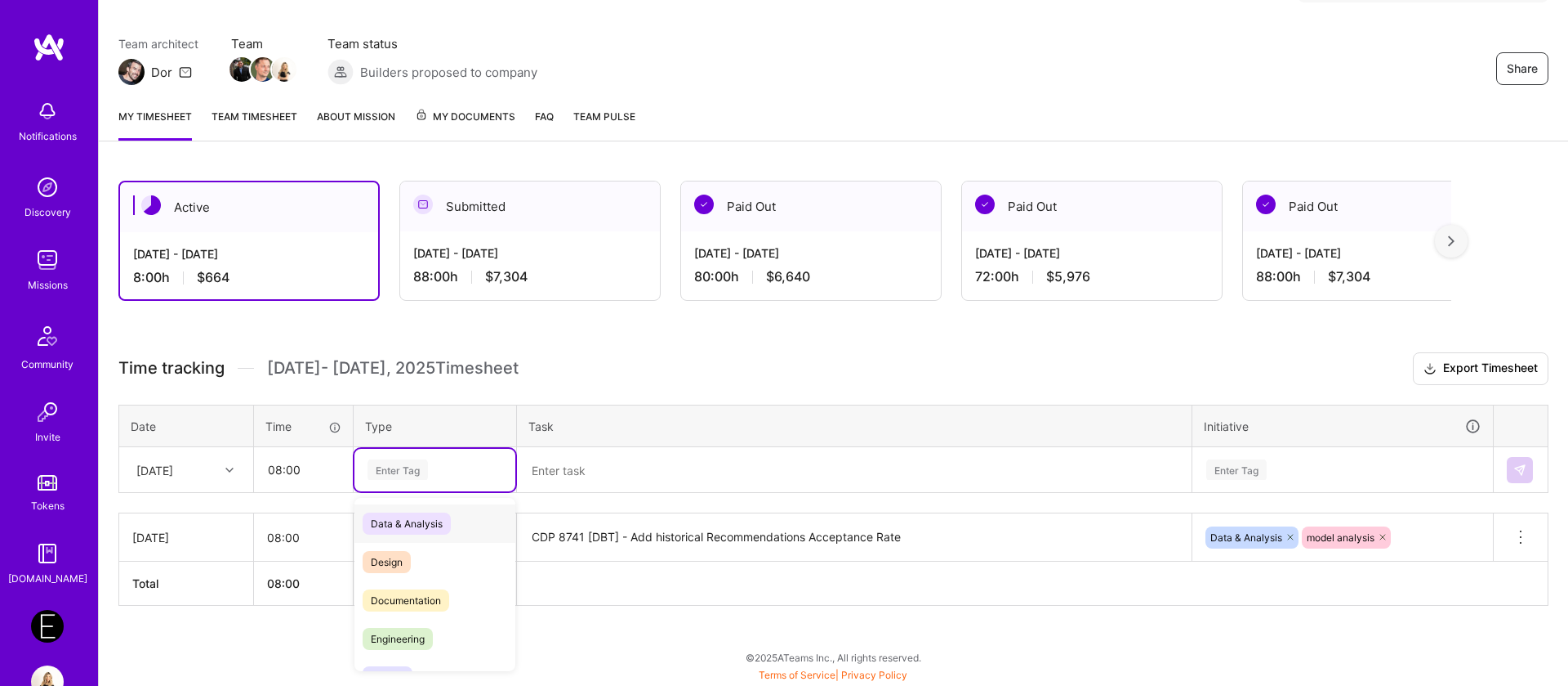
click at [388, 460] on div "Enter Tag" at bounding box center [398, 469] width 61 height 25
click at [390, 535] on div "Data & Analysis" at bounding box center [434, 524] width 161 height 38
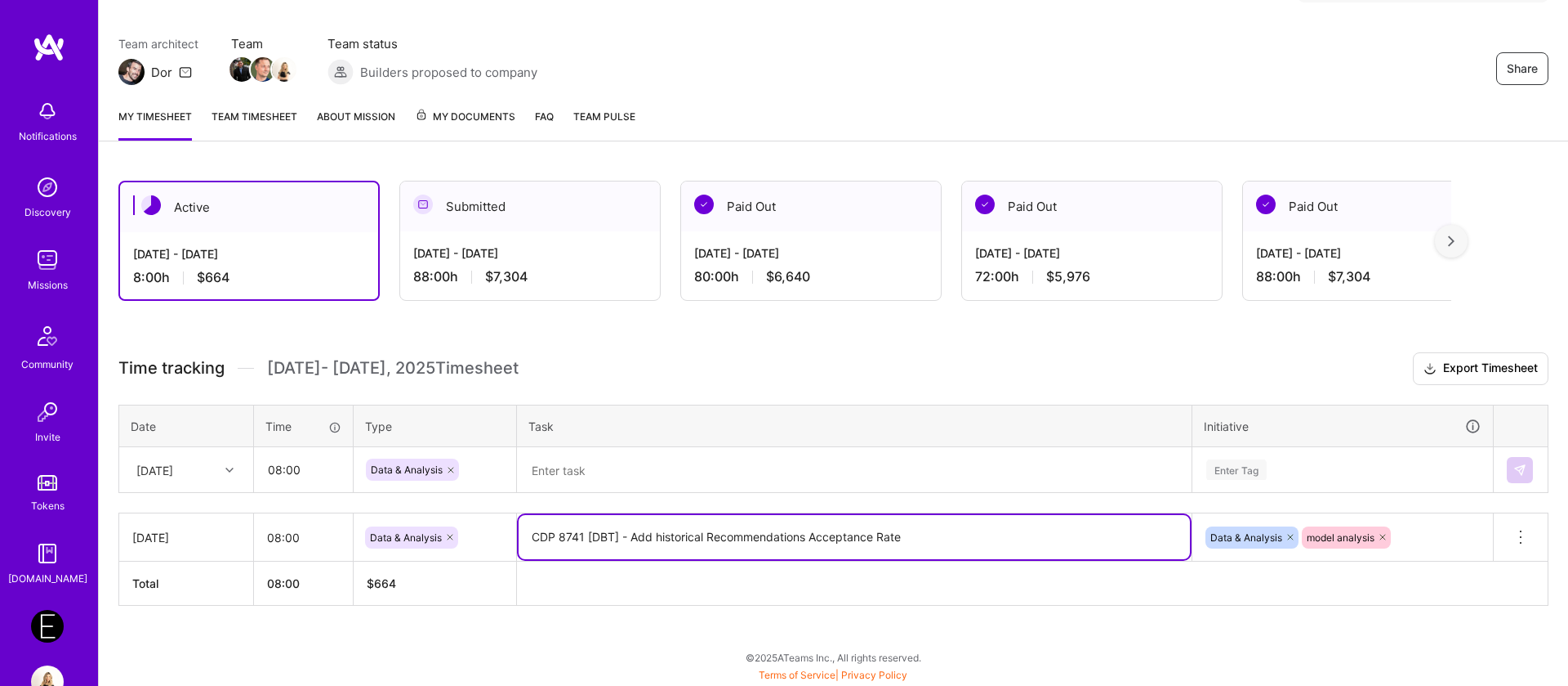
drag, startPoint x: 935, startPoint y: 539, endPoint x: 530, endPoint y: 533, distance: 405.0
click at [530, 533] on textarea "CDP 8741 [DBT] - Add historical Recommendations Acceptance Rate" at bounding box center [855, 537] width 672 height 44
click at [570, 464] on textarea at bounding box center [855, 471] width 672 height 43
paste textarea "CDP 8741 [DBT] - Add historical Recommendations Acceptance Rate"
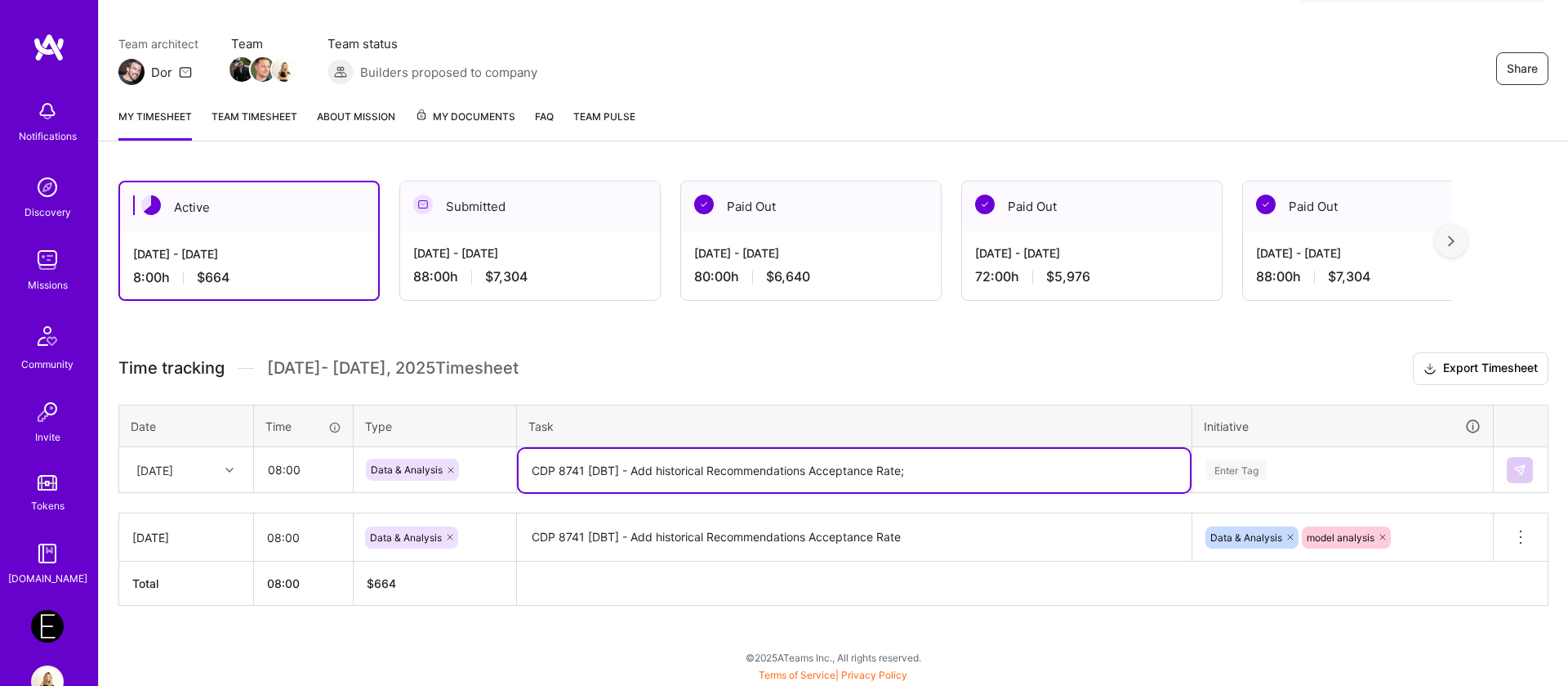
paste textarea "[Infra] - Capacity, open seats, last sold, and price to be on a price-group lev…"
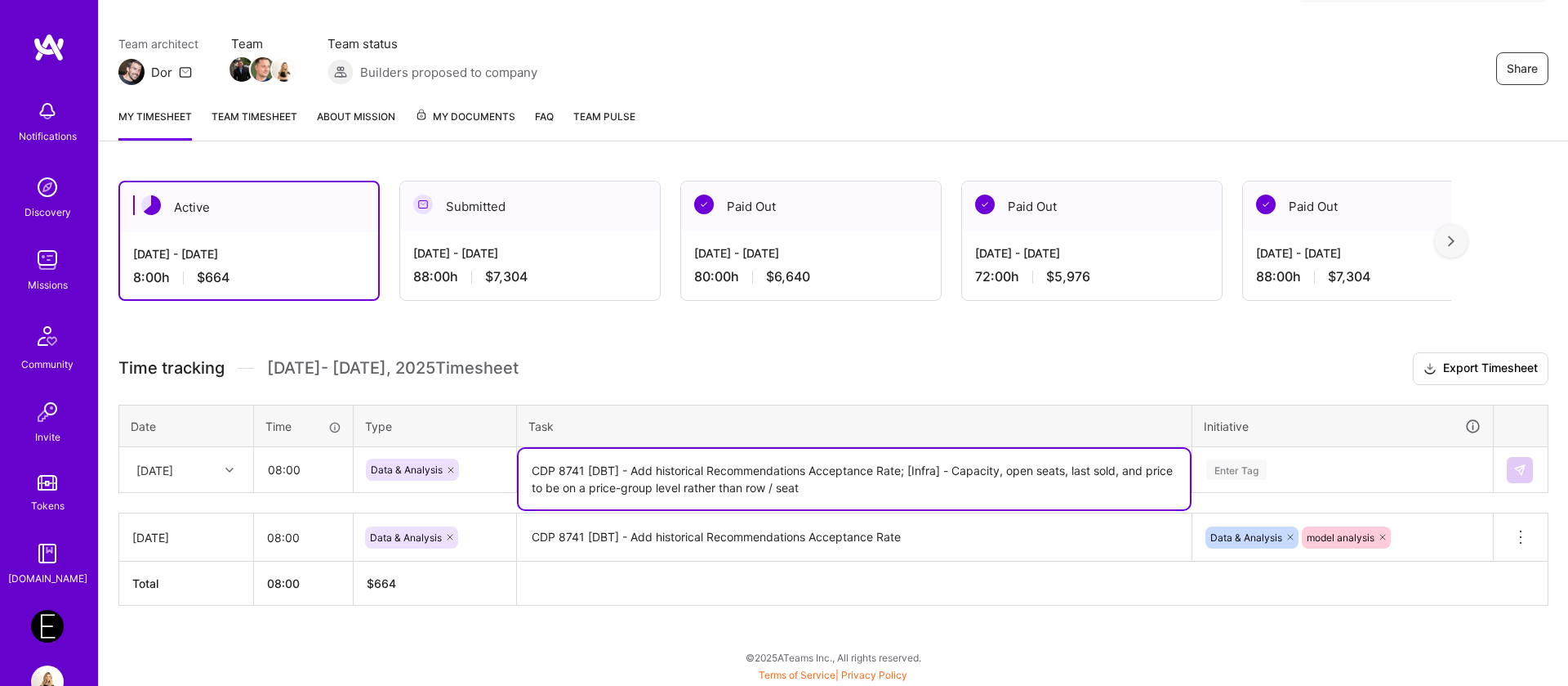
click at [909, 478] on textarea "CDP 8741 [DBT] - Add historical Recommendations Acceptance Rate; [Infra] - Capa…" at bounding box center [855, 479] width 672 height 61
type textarea "CDP 8741 [DBT] - Add historical Recommendations Acceptance Rate; CDP-8739 [Infr…"
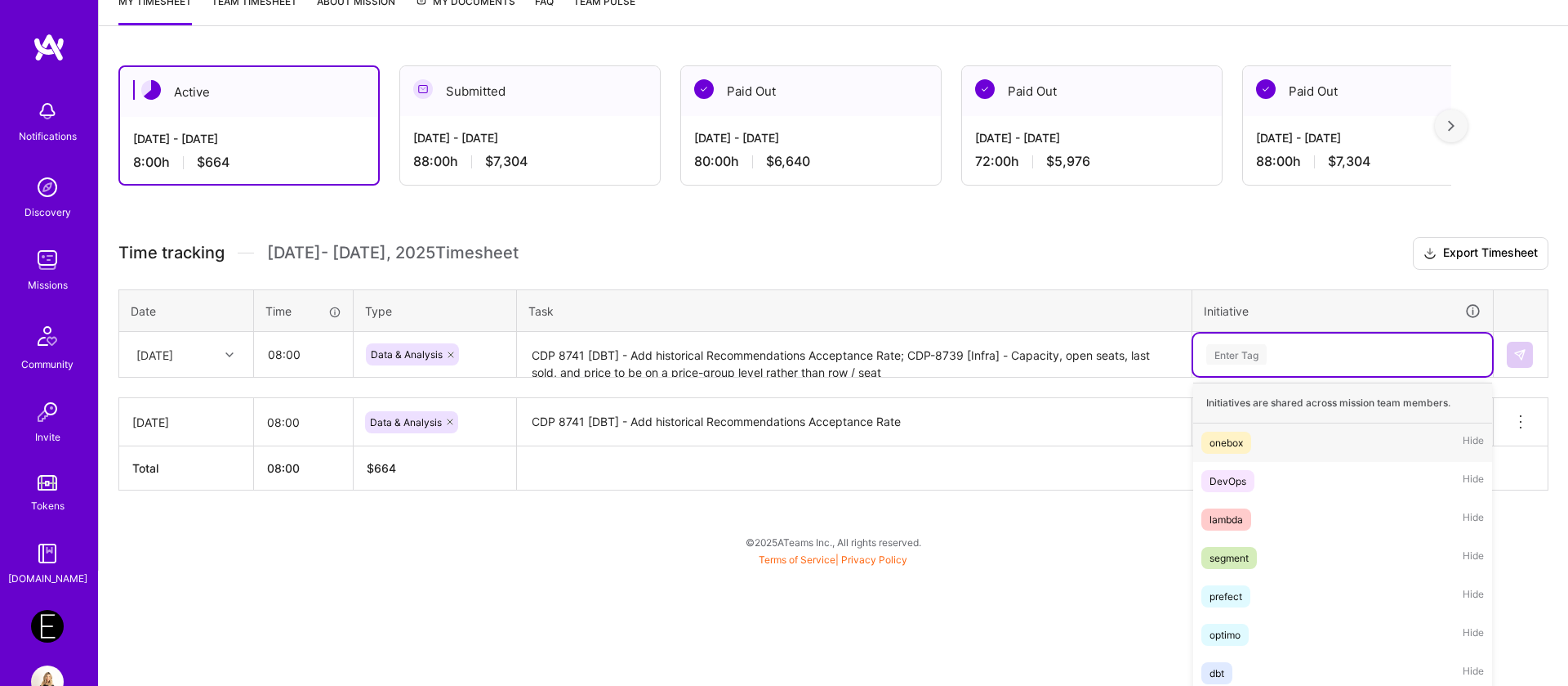
click at [1243, 376] on div "option model analysis, selected. option onebox focused, 1 of 64. 64 results ava…" at bounding box center [1342, 354] width 299 height 43
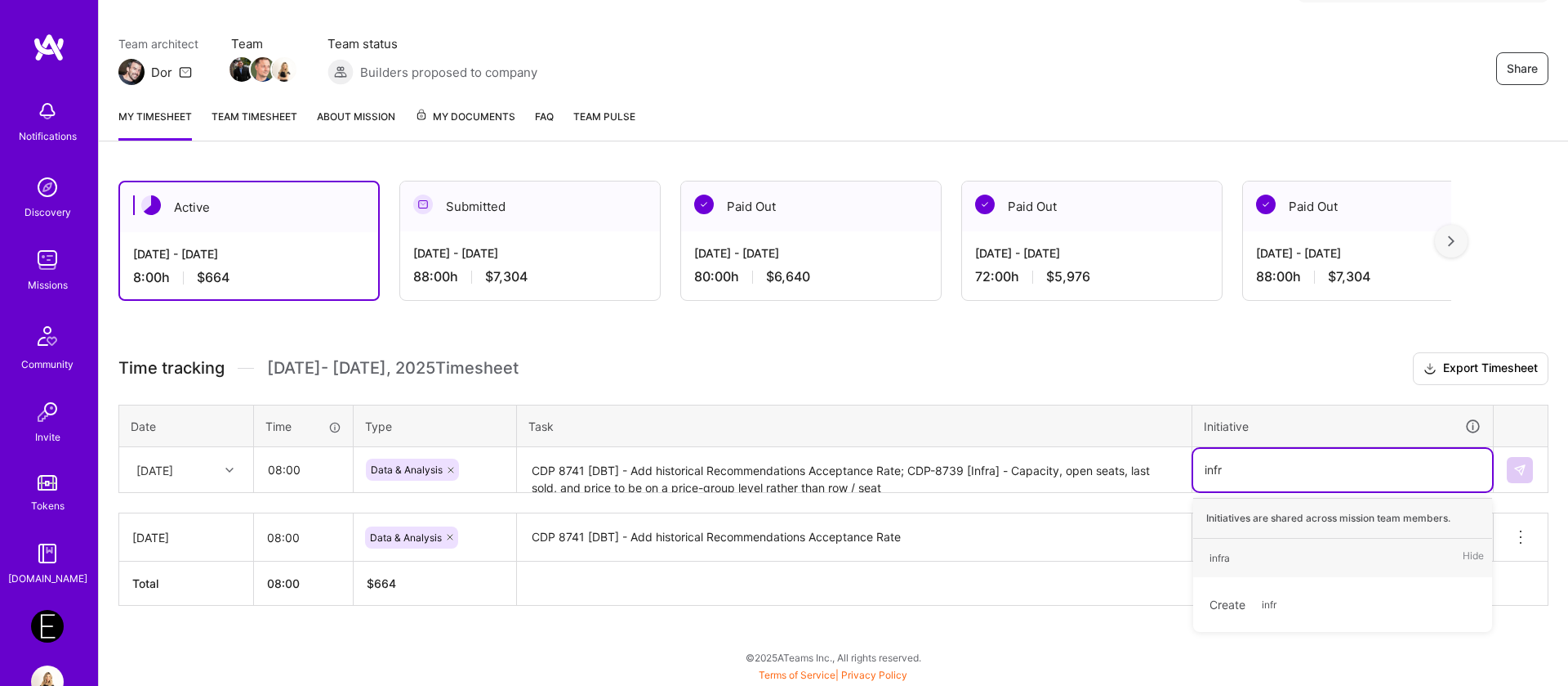
type input "infra"
click at [1214, 557] on div "infra" at bounding box center [1220, 557] width 21 height 17
type input "pric"
click at [1242, 564] on div "pricing model" at bounding box center [1240, 557] width 62 height 17
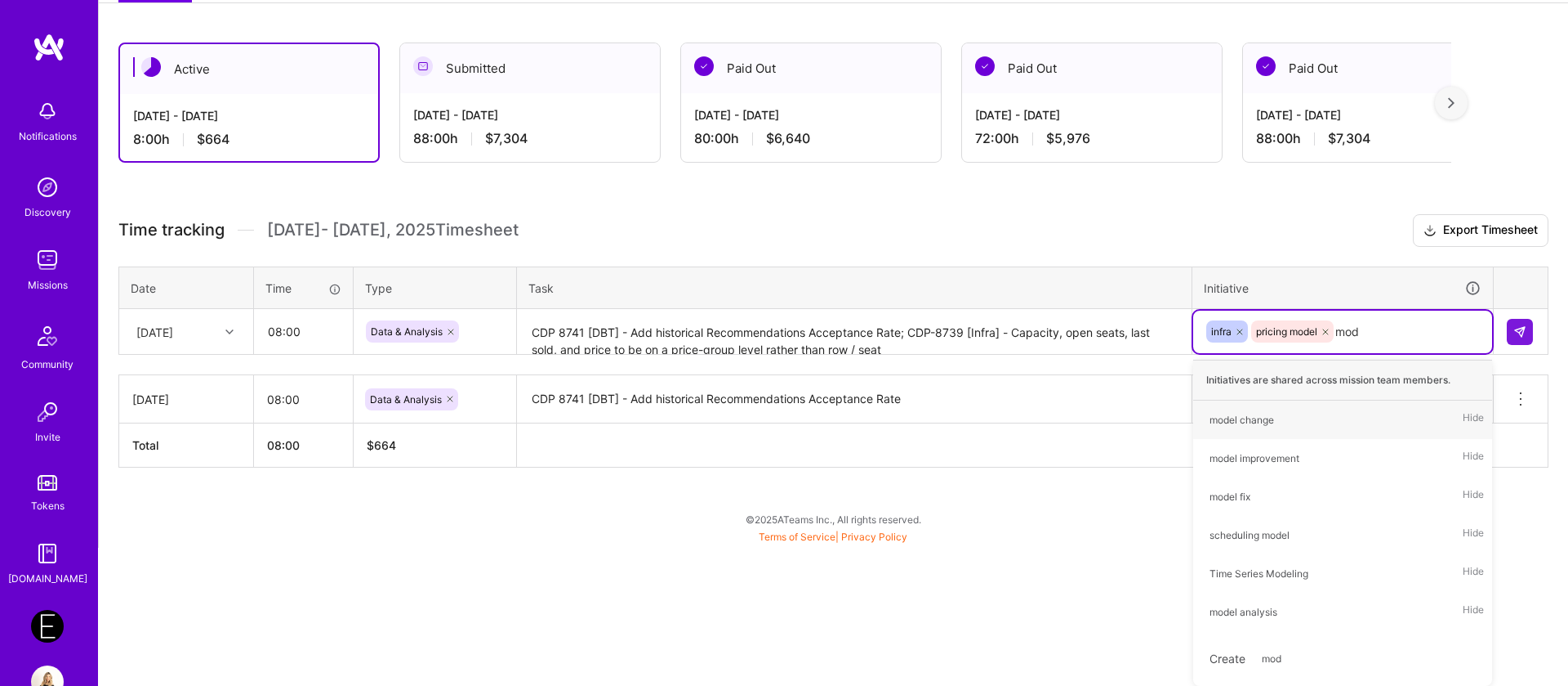
scroll to position [258, 0]
type input "mode"
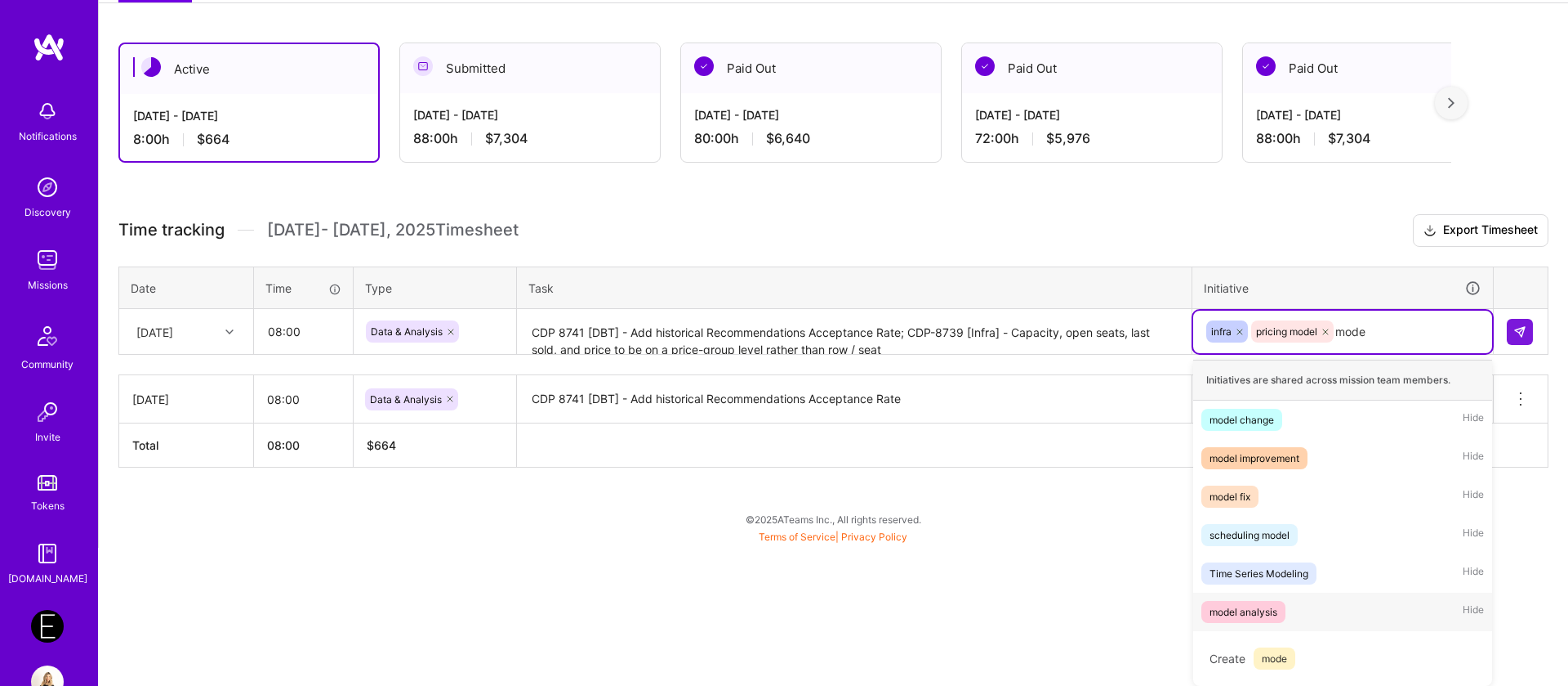
click at [1266, 613] on div "model analysis" at bounding box center [1243, 612] width 68 height 17
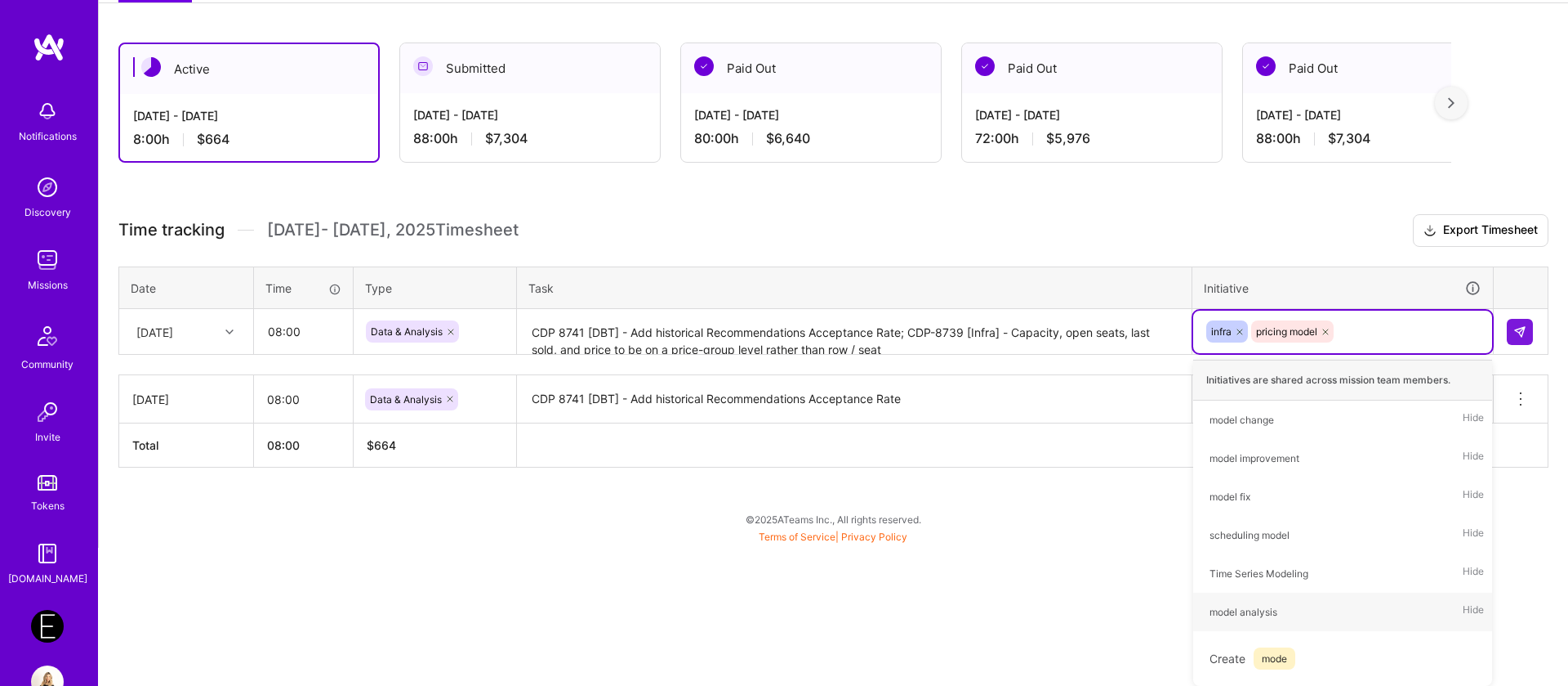
scroll to position [120, 0]
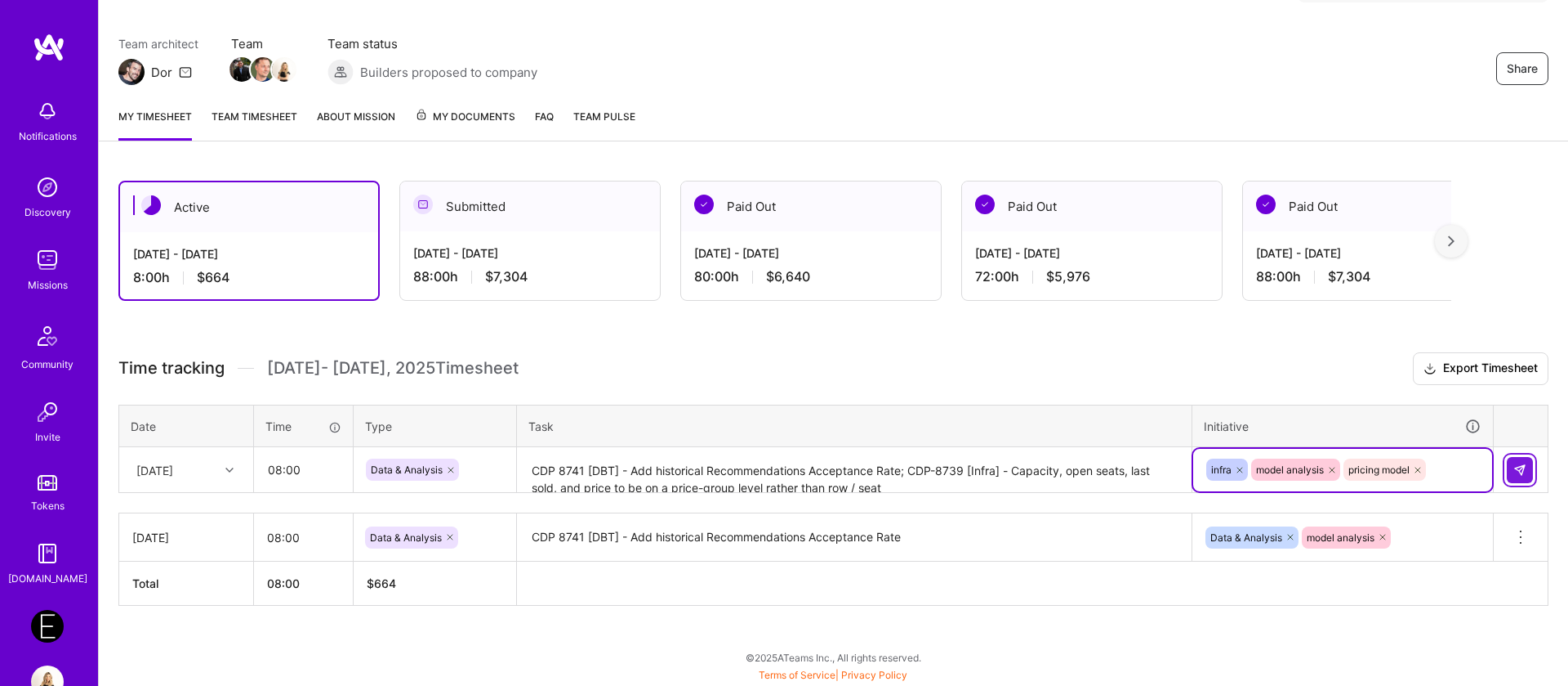
click at [1520, 467] on img at bounding box center [1519, 470] width 13 height 13
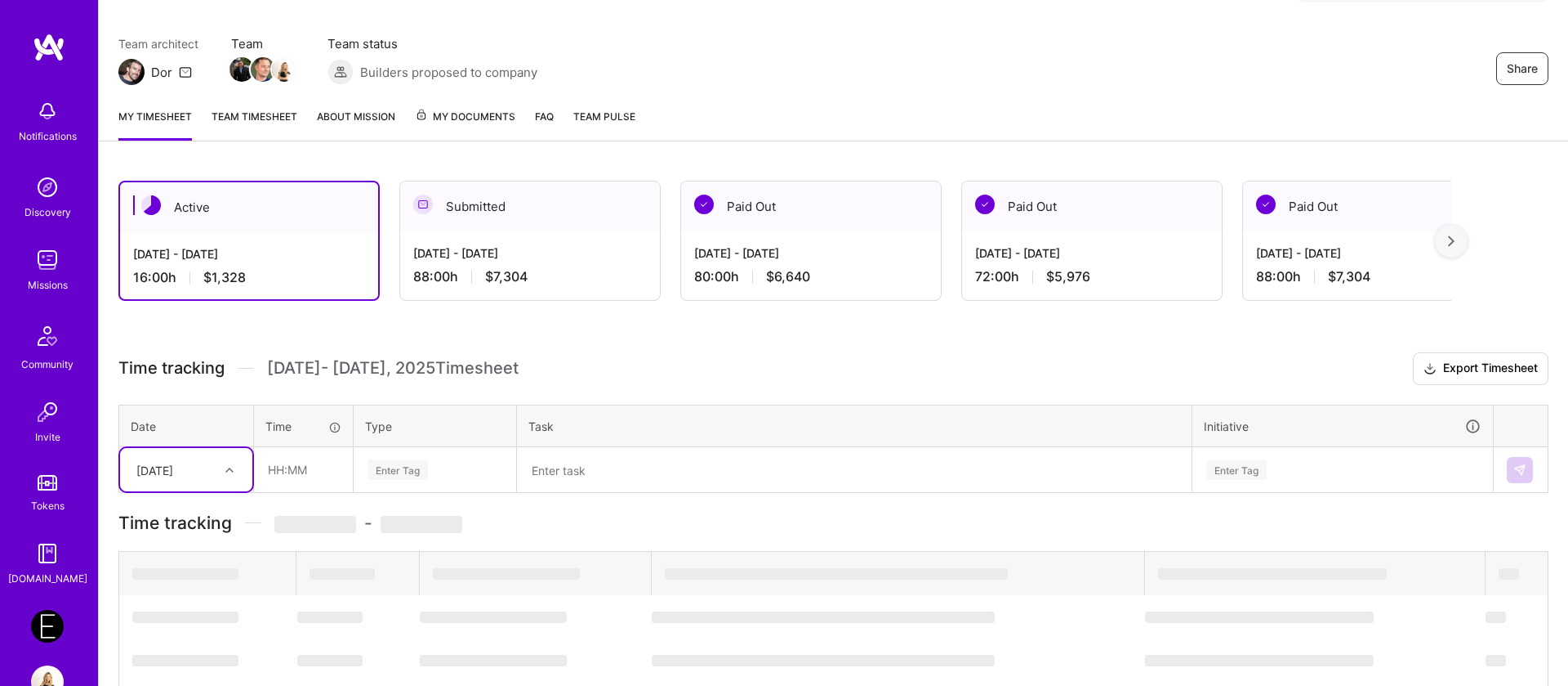
scroll to position [168, 0]
